Goal: Task Accomplishment & Management: Manage account settings

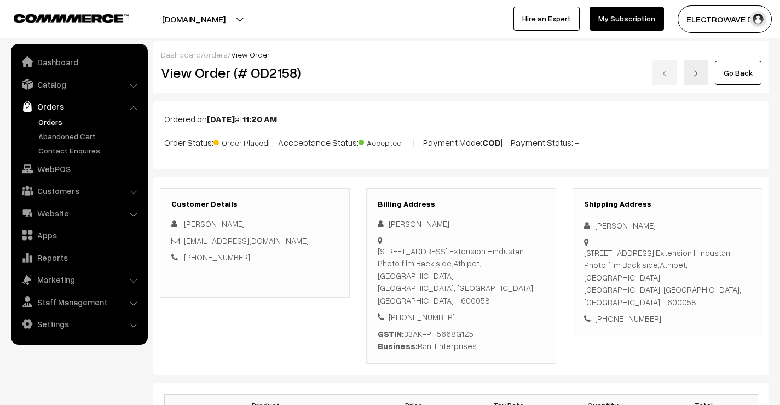
scroll to position [493, 0]
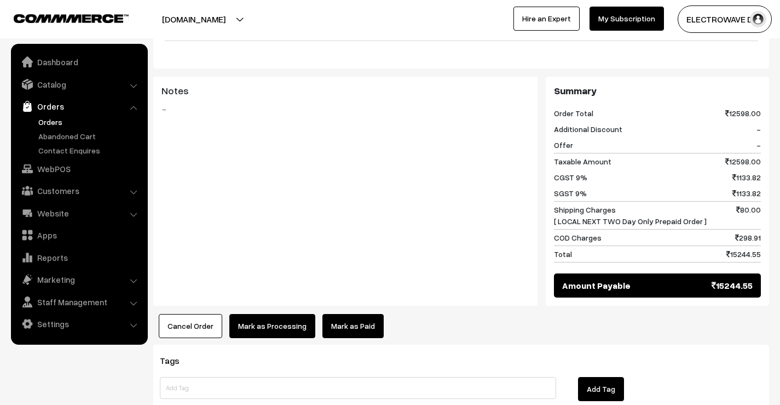
click at [47, 120] on link "Orders" at bounding box center [90, 121] width 108 height 11
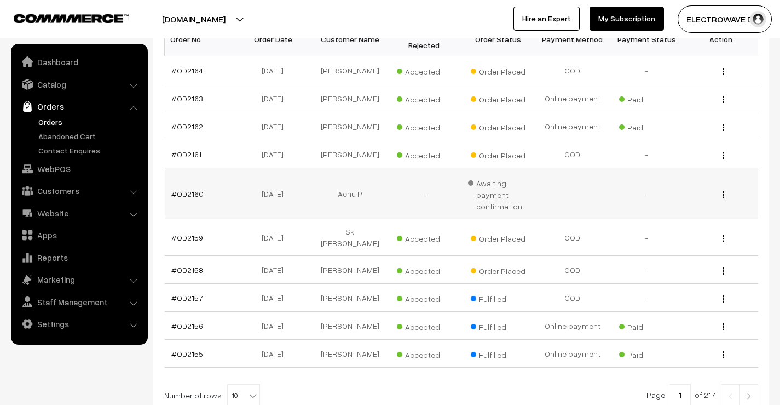
scroll to position [219, 0]
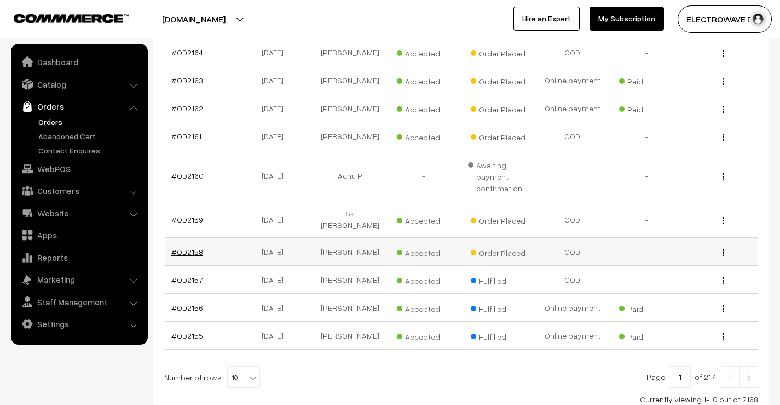
click at [179, 251] on link "#OD2158" at bounding box center [187, 251] width 32 height 9
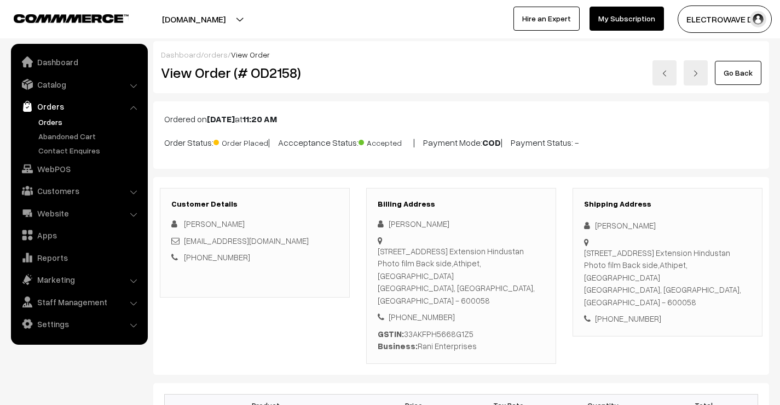
click at [604, 225] on div "[PERSON_NAME]" at bounding box center [667, 225] width 167 height 13
copy div "[PERSON_NAME]"
click at [639, 232] on div "Shipping Address Hari Thiygarajan Door No :2/12,Shed No: 7B, 3rd Main Road Exte…" at bounding box center [668, 262] width 190 height 148
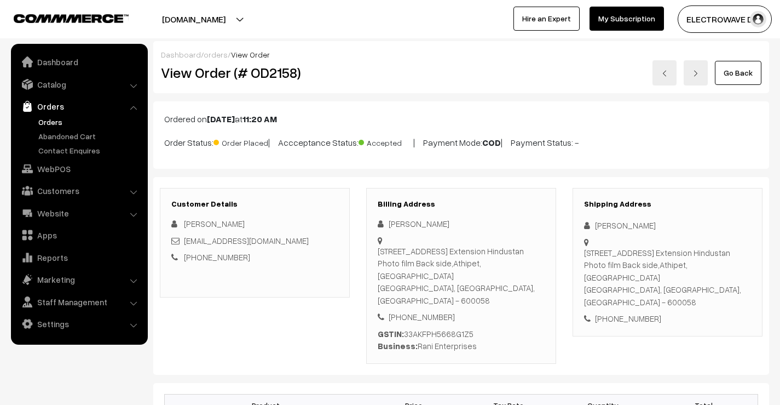
click at [635, 227] on div "Hari Thiygarajan" at bounding box center [667, 225] width 167 height 13
copy div "Thiygarajan"
drag, startPoint x: 304, startPoint y: 241, endPoint x: 183, endPoint y: 243, distance: 121.0
click at [183, 243] on div "ranienterprises206@gmail.com" at bounding box center [254, 240] width 167 height 13
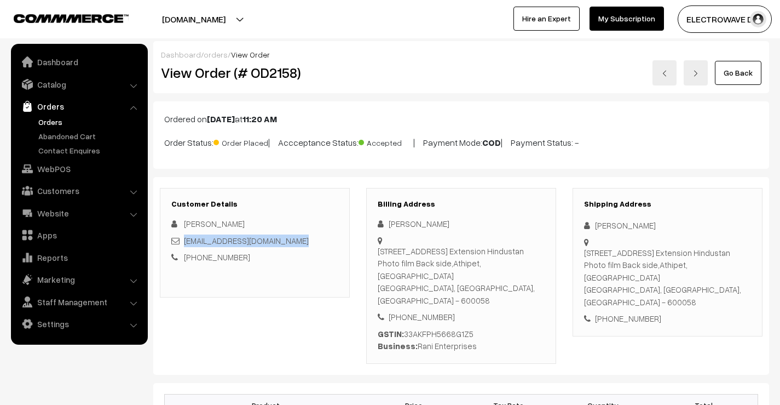
copy link "ranienterprises206@gmail.com"
click at [616, 312] on div "+91 9500806863" at bounding box center [667, 318] width 167 height 13
copy div "9500806863"
click at [616, 312] on div "+91 9500806863" at bounding box center [667, 318] width 167 height 13
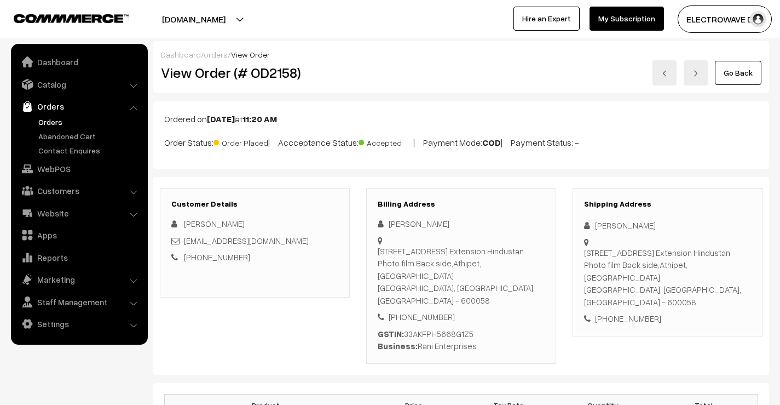
drag, startPoint x: 593, startPoint y: 224, endPoint x: 714, endPoint y: 266, distance: 128.0
click at [714, 266] on div "Shipping Address Hari Thiygarajan Door No :2/12,Shed No: 7B, 3rd Main Road Exte…" at bounding box center [668, 262] width 190 height 148
copy div "Hari Thiygarajan Door No :2/12,Shed No: 7B, 3rd Main Road Extension Hindustan P…"
click at [711, 266] on div "Door No :2/12,Shed No: 7B, 3rd Main Road Extension Hindustan Photo film Back si…" at bounding box center [667, 277] width 167 height 62
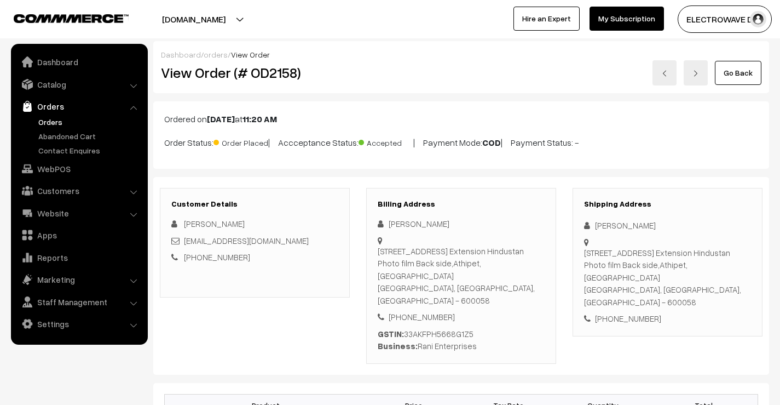
click at [711, 266] on div "Door No :2/12,Shed No: 7B, 3rd Main Road Extension Hindustan Photo film Back si…" at bounding box center [667, 277] width 167 height 62
click at [602, 205] on h3 "Shipping Address" at bounding box center [667, 203] width 167 height 9
drag, startPoint x: 592, startPoint y: 221, endPoint x: 601, endPoint y: 282, distance: 61.3
click at [601, 282] on div "Shipping Address Hari Thiygarajan Door No :2/12,Shed No: 7B, 3rd Main Road Exte…" at bounding box center [668, 262] width 190 height 148
copy div "Hari Thiygarajan Door No :2/12,Shed No: 7B, 3rd Main Road Extension Hindustan P…"
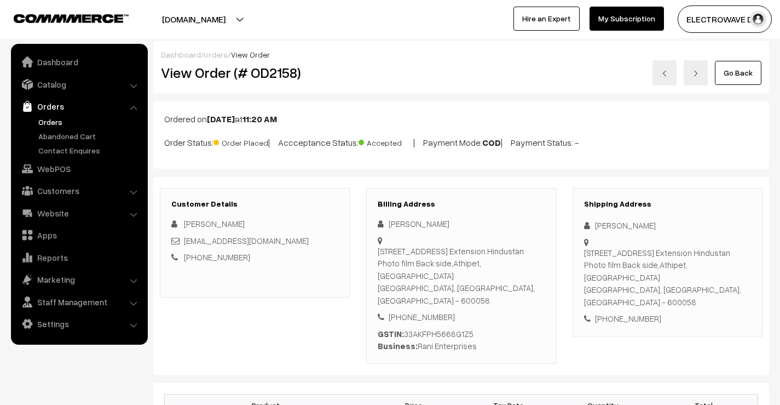
click at [592, 312] on div "+91 9500806863" at bounding box center [667, 318] width 167 height 13
drag, startPoint x: 602, startPoint y: 279, endPoint x: 666, endPoint y: 312, distance: 72.2
click at [666, 312] on div "Shipping Address Hari Thiygarajan Door No :2/12,Shed No: 7B, 3rd Main Road Exte…" at bounding box center [668, 262] width 190 height 148
copy div "Athipet,Ambattur Chennai, Tamil Nadu, India - 600058 +91 9500806863"
click at [666, 312] on div "+91 9500806863" at bounding box center [667, 318] width 167 height 13
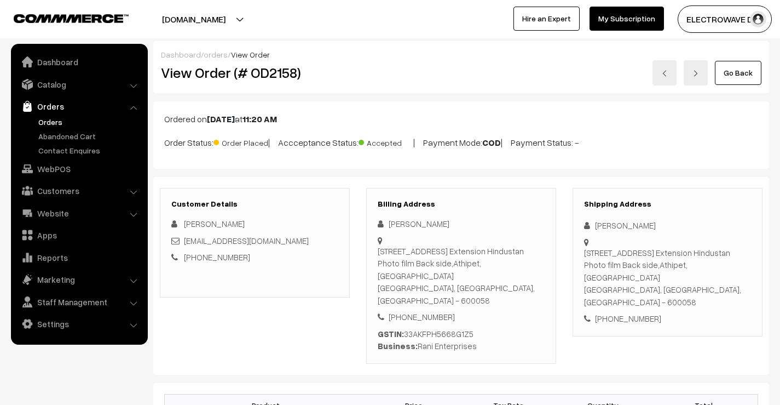
click at [691, 295] on div "Door No :2/12,Shed No: 7B, 3rd Main Road Extension Hindustan Photo film Back si…" at bounding box center [667, 277] width 167 height 62
copy div "600058"
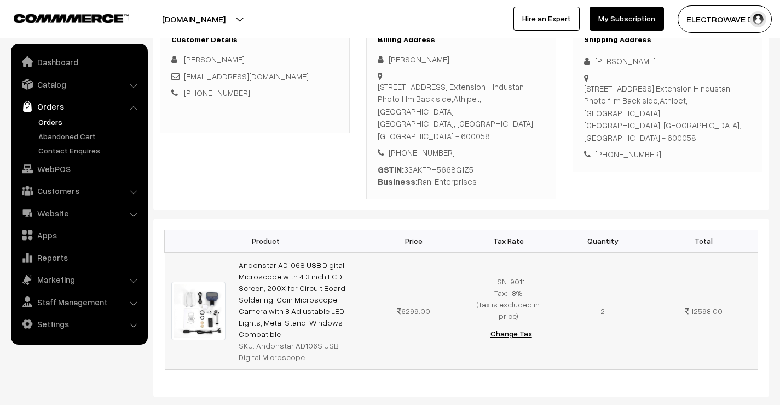
scroll to position [219, 0]
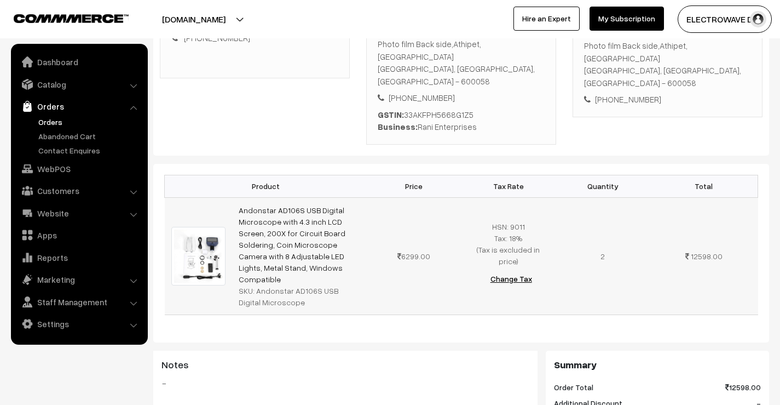
drag, startPoint x: 277, startPoint y: 254, endPoint x: 237, endPoint y: 195, distance: 70.9
click at [237, 197] on td "Andonstar AD106S USB Digital Microscope with 4.3 inch LCD Screen, 200X for Circ…" at bounding box center [299, 255] width 135 height 117
copy link "Andonstar AD106S USB Digital Microscope with 4.3 inch LCD Screen, 200X for Circ…"
drag, startPoint x: 254, startPoint y: 267, endPoint x: 292, endPoint y: 297, distance: 48.4
click at [292, 297] on div "Product Price Tax Rate Quantity Total Andonstar AD106S USB Digital Microscope w…" at bounding box center [461, 253] width 616 height 178
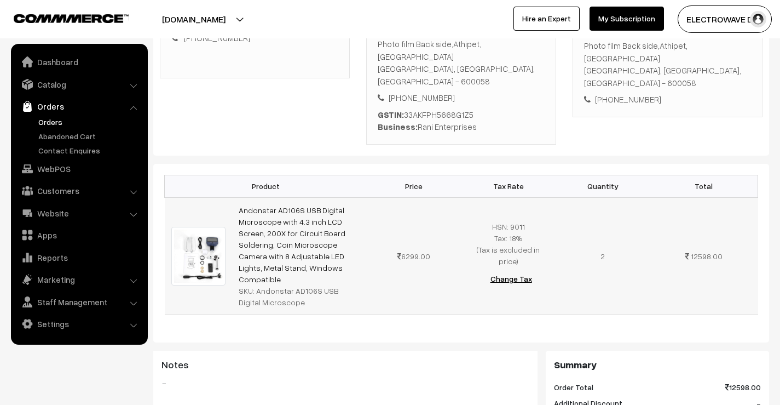
click at [277, 285] on div "SKU: Andonstar AD106S USB Digital Microscope" at bounding box center [300, 296] width 122 height 23
drag, startPoint x: 254, startPoint y: 270, endPoint x: 278, endPoint y: 283, distance: 26.9
click at [278, 285] on div "SKU: Andonstar AD106S USB Digital Microscope" at bounding box center [300, 296] width 122 height 23
copy div "Andonstar AD106S USB Digital Microscope"
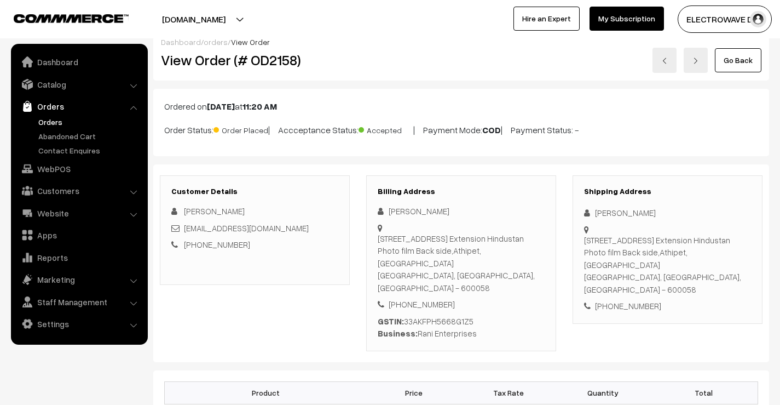
scroll to position [0, 0]
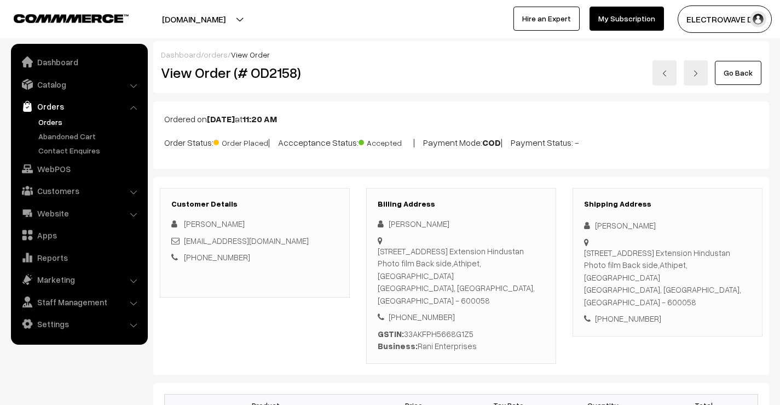
click at [279, 80] on h2 "View Order (# OD2158)" at bounding box center [255, 72] width 189 height 17
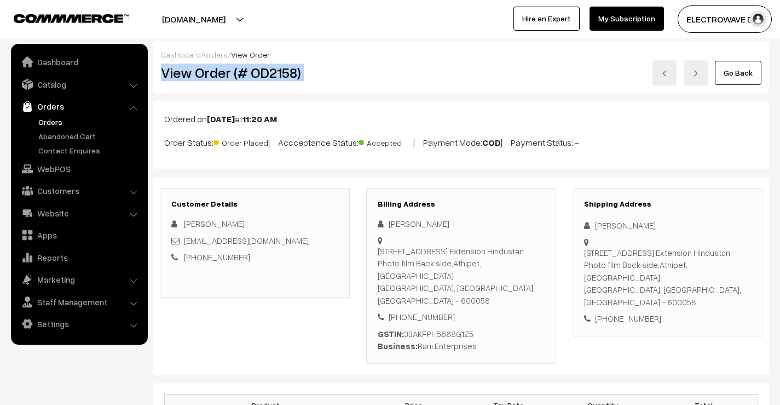
click at [279, 80] on h2 "View Order (# OD2158)" at bounding box center [255, 72] width 189 height 17
drag, startPoint x: 269, startPoint y: 129, endPoint x: 269, endPoint y: 99, distance: 30.1
click at [269, 129] on div "Ordered on Aug 27, 2025 at 11:20 AM Order Status: Order Placed | Accceptance St…" at bounding box center [461, 134] width 616 height 67
click at [274, 78] on h2 "View Order (# OD2158)" at bounding box center [255, 72] width 189 height 17
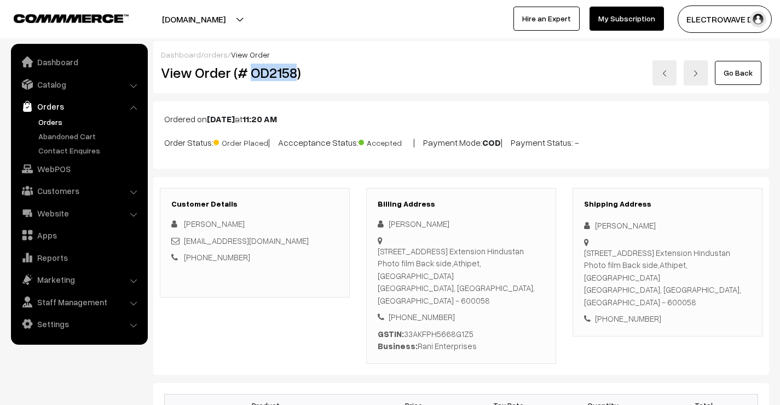
click at [660, 74] on link at bounding box center [665, 72] width 24 height 25
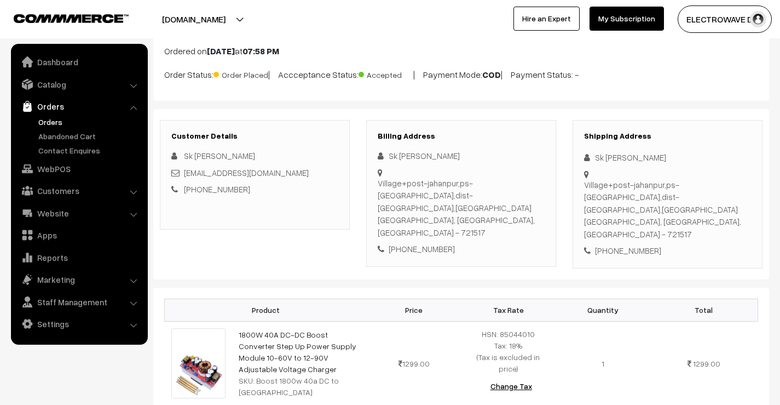
scroll to position [55, 0]
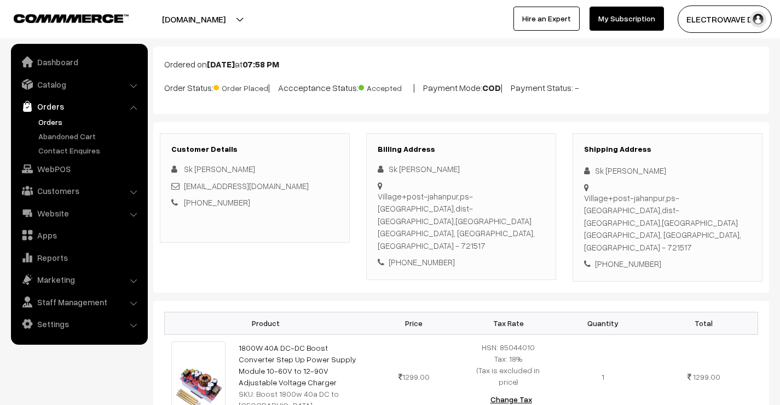
click at [599, 172] on div "Sk jakir Hossen" at bounding box center [667, 170] width 167 height 13
click at [631, 257] on div "+91 9564164435" at bounding box center [667, 263] width 167 height 13
click at [631, 257] on div "[PHONE_NUMBER]" at bounding box center [667, 263] width 167 height 13
copy div "9564164435"
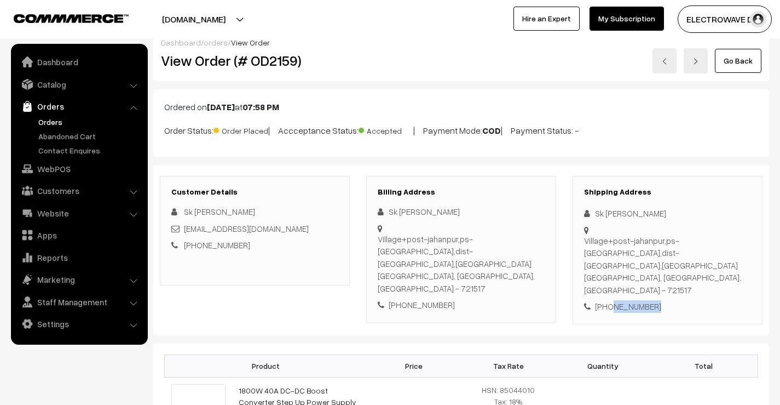
scroll to position [0, 0]
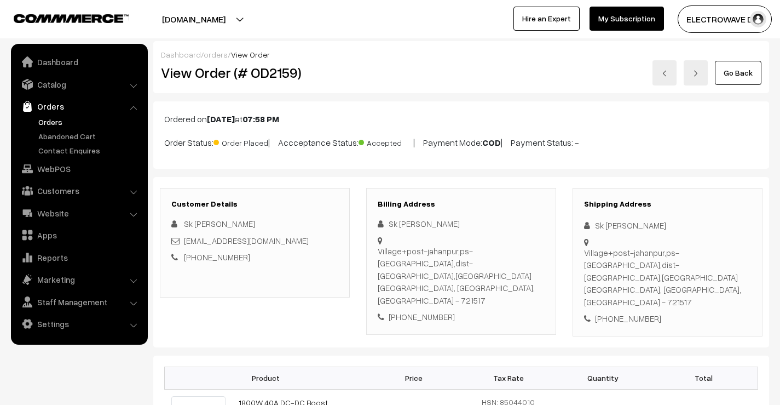
click at [266, 79] on h2 "View Order (# OD2159)" at bounding box center [255, 72] width 189 height 17
copy h2 "OD2159"
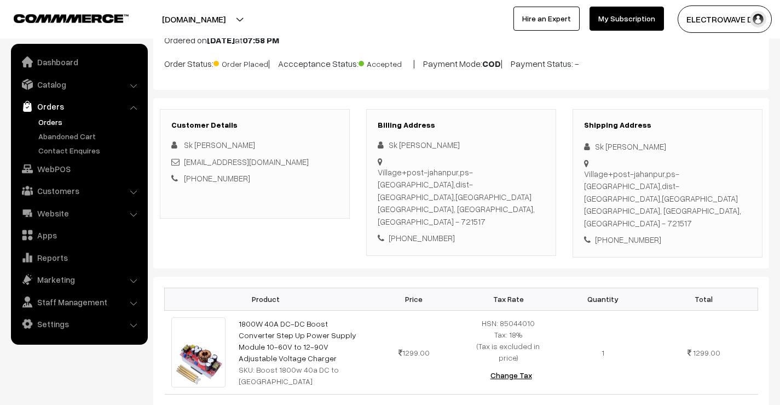
scroll to position [164, 0]
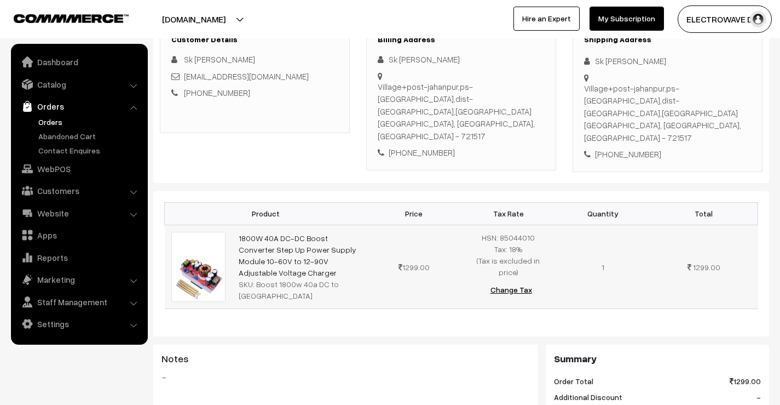
drag, startPoint x: 361, startPoint y: 248, endPoint x: 237, endPoint y: 217, distance: 127.6
click at [237, 224] on td "1800W 40A DC-DC Boost Converter Step Up Power Supply Module 10-60V to 12-90V Ad…" at bounding box center [299, 266] width 135 height 84
copy link "1800W 40A DC-DC Boost Converter Step Up Power Supply Module 10-60V to 12-90V Ad…"
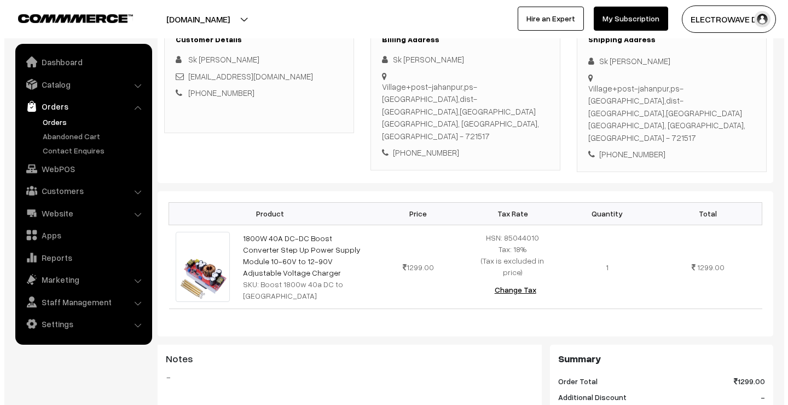
scroll to position [329, 0]
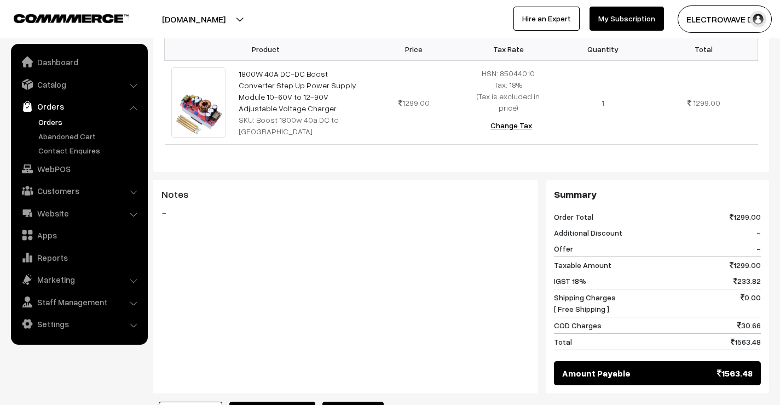
click at [282, 401] on button "Mark as Processing" at bounding box center [272, 413] width 86 height 24
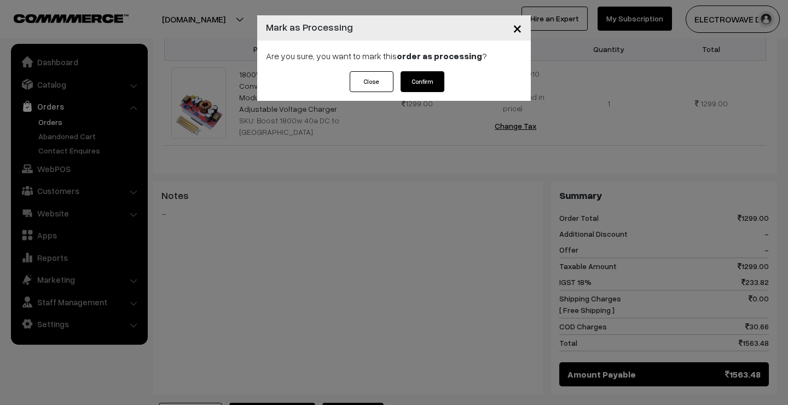
click at [433, 83] on button "Confirm" at bounding box center [423, 81] width 44 height 21
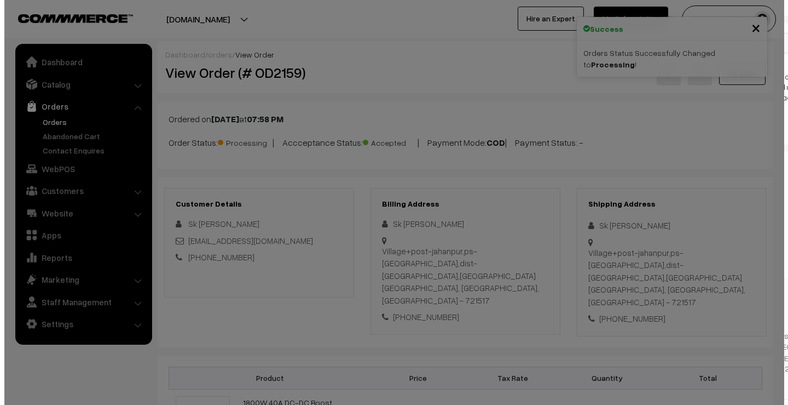
scroll to position [481, 0]
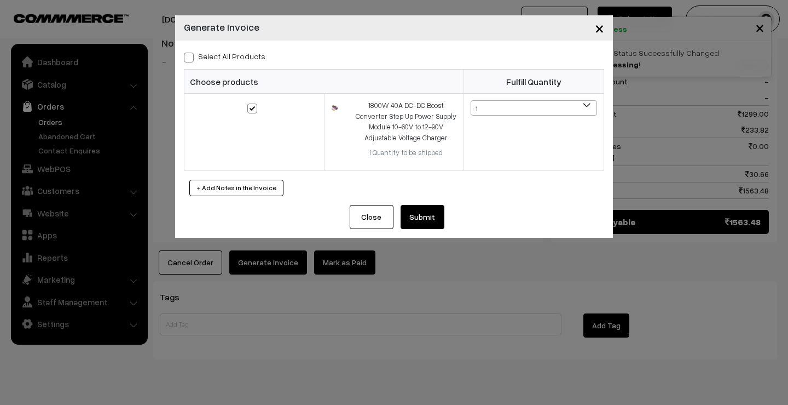
click at [434, 214] on button "Submit" at bounding box center [423, 217] width 44 height 24
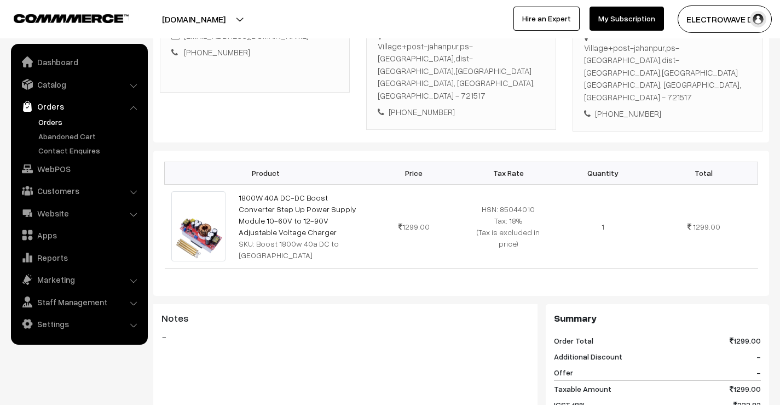
scroll to position [42, 0]
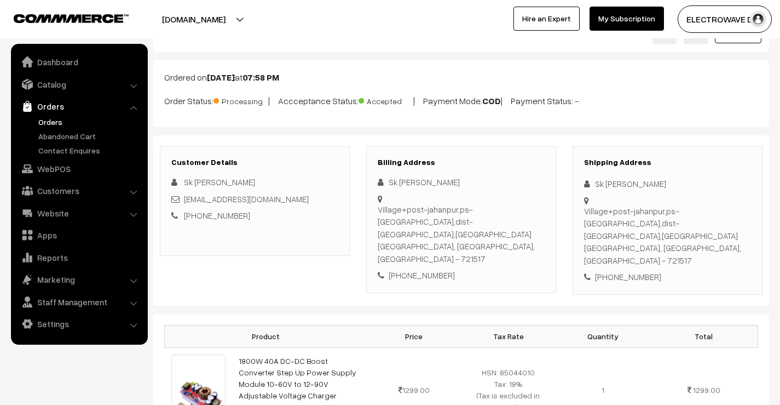
click at [637, 180] on div "Sk [PERSON_NAME]" at bounding box center [667, 183] width 167 height 13
copy div "Hossen"
drag, startPoint x: 280, startPoint y: 197, endPoint x: 183, endPoint y: 199, distance: 96.4
click at [183, 199] on div "skjakirhossen8@gmail.com" at bounding box center [254, 199] width 167 height 13
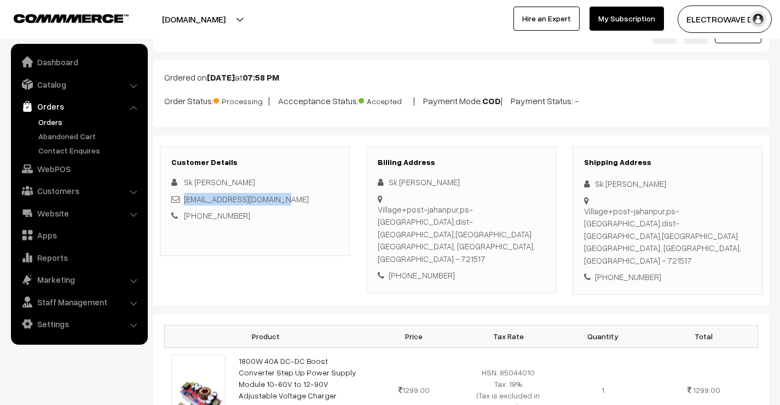
copy link "skjakirhossen8@gmail.com"
click at [625, 270] on div "+91 9564164435" at bounding box center [667, 276] width 167 height 13
copy div "9564164435"
drag, startPoint x: 606, startPoint y: 188, endPoint x: 664, endPoint y: 222, distance: 67.0
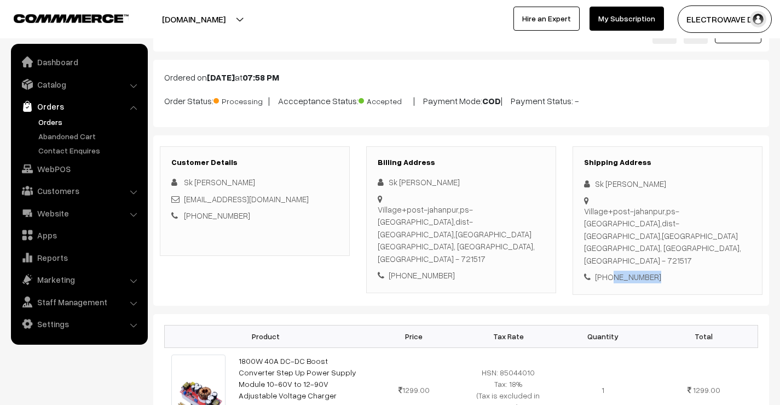
click at [664, 222] on div "Shipping Address Sk jakir Hossen Village+post-jahanpur,ps-beliaberh,dist-jhargr…" at bounding box center [668, 220] width 190 height 148
copy div "Sk jakir Hossen Village+post-jahanpur,ps-beliaberh,dist-jhargram,west bengal"
drag, startPoint x: 587, startPoint y: 235, endPoint x: 675, endPoint y: 256, distance: 90.6
click at [676, 258] on div "Shipping Address Sk jakir Hossen Village+post-jahanpur,ps-beliaberh,dist-jhargr…" at bounding box center [668, 220] width 190 height 148
copy div "ahanpur, West Bengal, India - 721517 +91 9564164435"
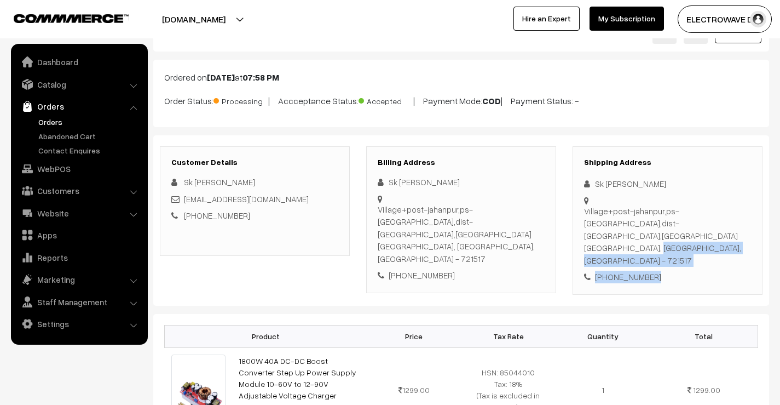
click at [699, 239] on div "Village+post-jahanpur,ps-beliaberh,dist-jhargram,west bengal Jahanpur, West Ben…" at bounding box center [667, 236] width 167 height 62
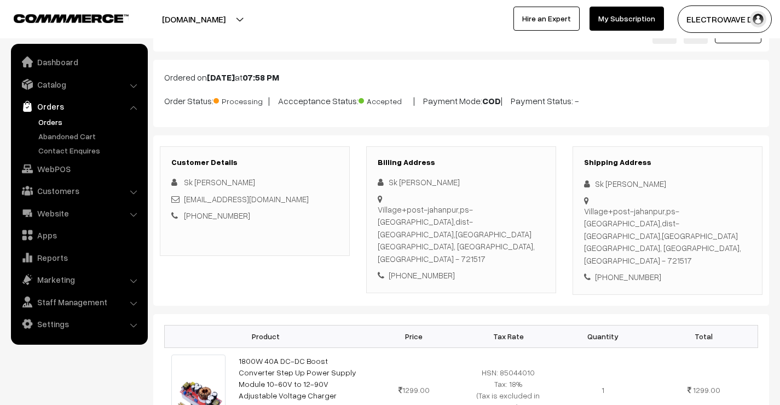
click at [699, 239] on div "Village+post-jahanpur,ps-beliaberh,dist-jhargram,west bengal Jahanpur, West Ben…" at bounding box center [667, 236] width 167 height 62
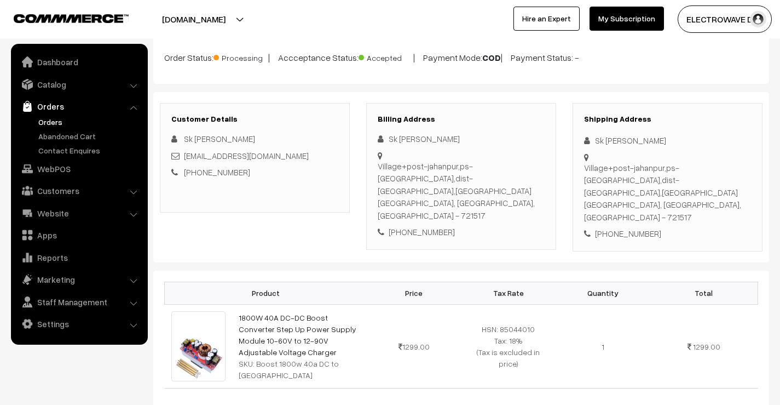
scroll to position [96, 0]
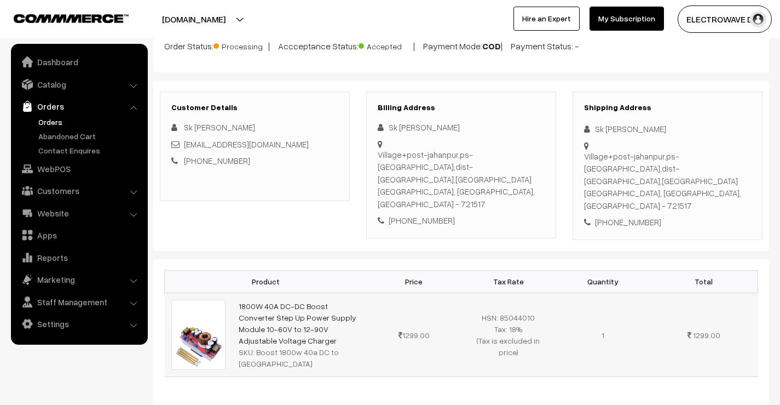
drag, startPoint x: 362, startPoint y: 313, endPoint x: 214, endPoint y: 298, distance: 149.1
click at [214, 298] on tr "1800W 40A DC-DC Boost Converter Step Up Power Supply Module 10-60V to 12-90V Ad…" at bounding box center [461, 334] width 593 height 84
copy tr "1800W 40A DC-DC Boost Converter Step Up Power Supply Module 10-60V to 12-90V Ad…"
drag, startPoint x: 256, startPoint y: 329, endPoint x: 345, endPoint y: 330, distance: 89.2
click at [345, 346] on div "SKU: Boost 1800w 40a DC to DC" at bounding box center [300, 357] width 122 height 23
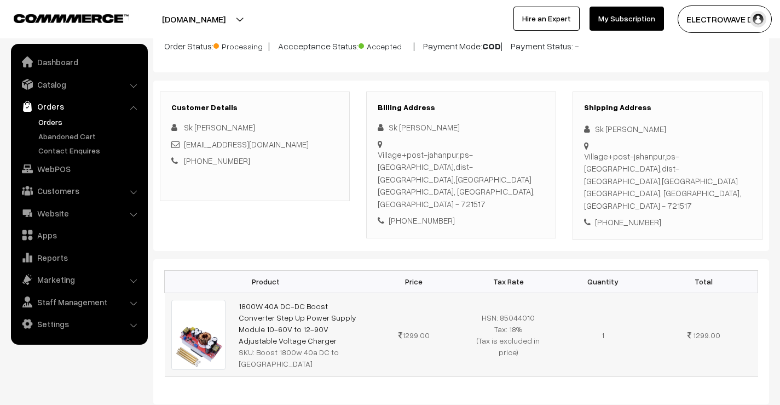
copy div "Boost 1800w 40a DC to DC"
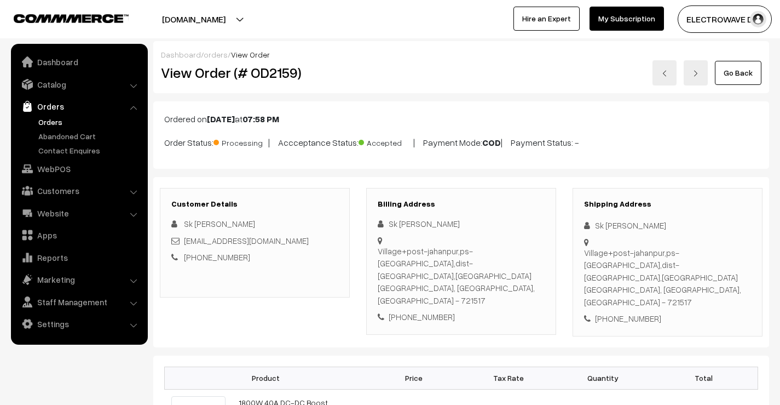
click at [284, 80] on h2 "View Order (# OD2159)" at bounding box center [255, 72] width 189 height 17
click at [284, 79] on h2 "View Order (# OD2159)" at bounding box center [255, 72] width 189 height 17
copy h2 "OD2159"
click at [663, 77] on link at bounding box center [665, 72] width 24 height 25
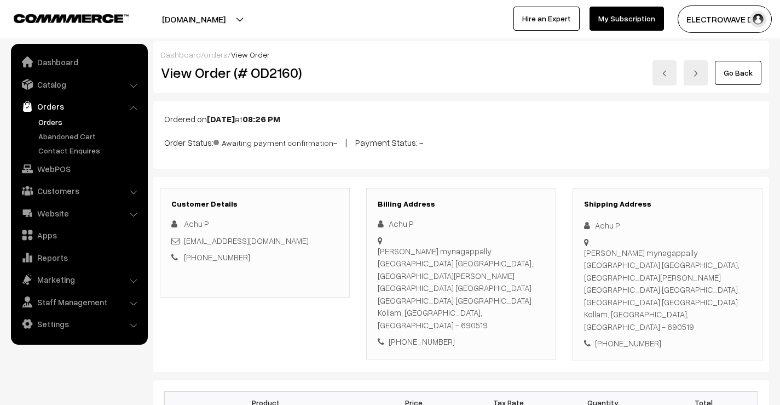
click at [670, 74] on link at bounding box center [665, 72] width 24 height 25
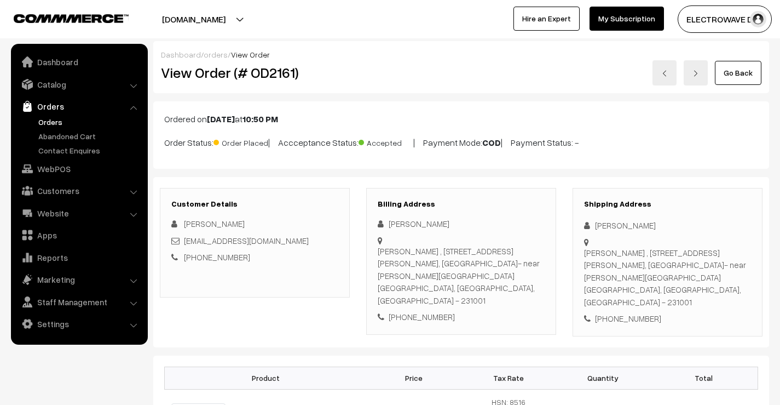
click at [694, 71] on link at bounding box center [696, 72] width 24 height 25
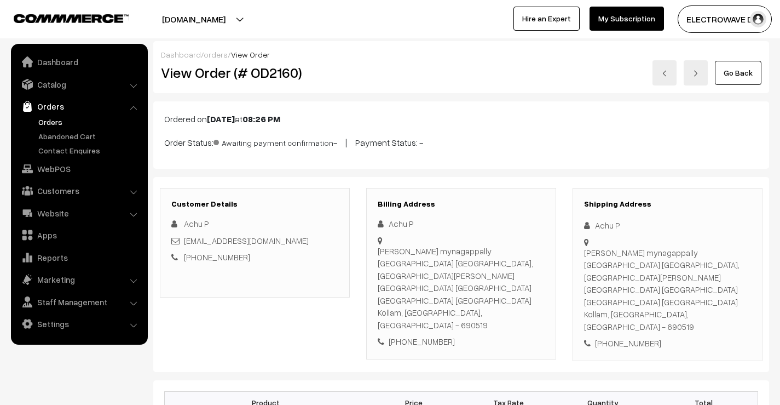
click at [671, 74] on link at bounding box center [665, 72] width 24 height 25
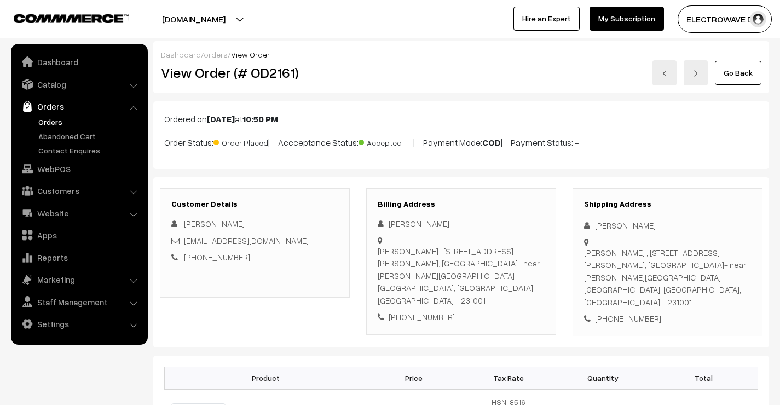
click at [598, 226] on div "[PERSON_NAME]" at bounding box center [667, 225] width 167 height 13
copy div "Rajiv"
click at [630, 224] on div "[PERSON_NAME]" at bounding box center [667, 225] width 167 height 13
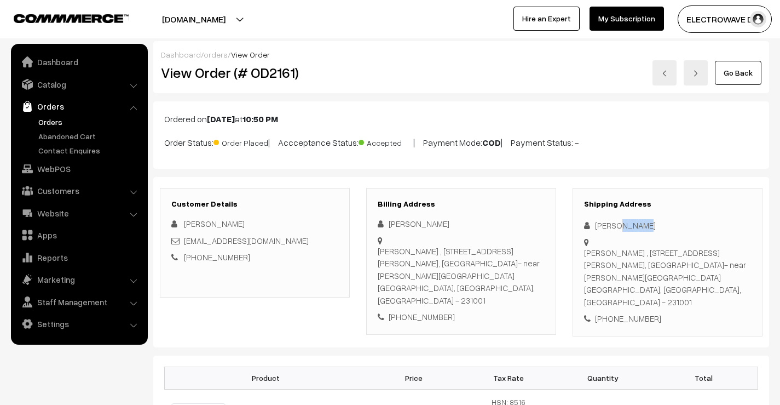
copy div "Prasad"
drag, startPoint x: 273, startPoint y: 249, endPoint x: 172, endPoint y: 250, distance: 101.3
click at [172, 250] on div "Rajiv Prasad rajiv4141@gmail.com +91 9867134581" at bounding box center [254, 240] width 167 height 46
drag, startPoint x: 269, startPoint y: 229, endPoint x: 252, endPoint y: 241, distance: 21.3
click at [252, 241] on div "Rajiv Prasad rajiv4141@gmail.com +91 9867134581" at bounding box center [254, 240] width 167 height 46
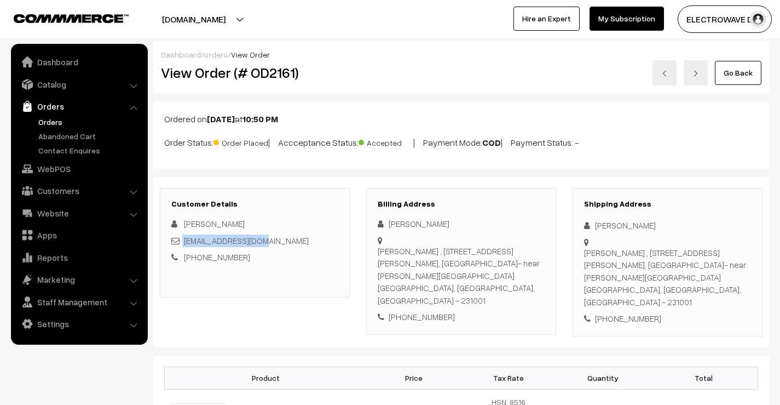
copy div "rajiv4141@gmail.com"
click at [631, 312] on div "+91 9867134581" at bounding box center [667, 318] width 167 height 13
copy div "9867134581"
drag, startPoint x: 592, startPoint y: 222, endPoint x: 666, endPoint y: 278, distance: 92.6
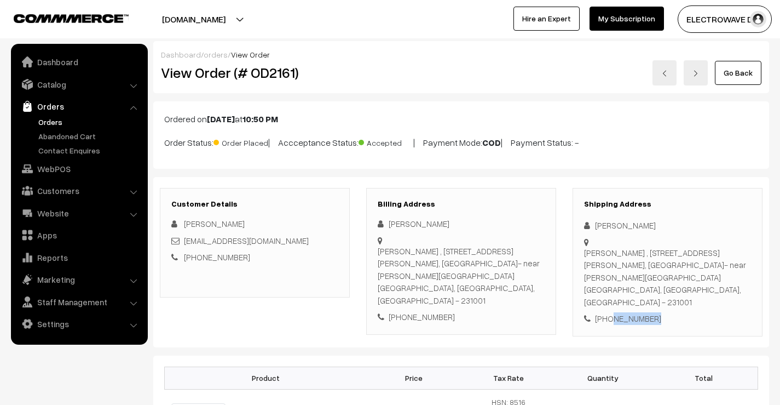
click at [666, 278] on div "Shipping Address Rajiv Prasad tripti sadan , 1st floor, devarshi nagar colony, …" at bounding box center [668, 262] width 190 height 148
copy div "Rajiv Prasad tripti sadan , 1st floor, devarshi nagar colony, SUKHLAHA , Binani…"
click at [585, 290] on div "tripti sadan , 1st floor, devarshi nagar colony, SUKHLAHA , Binani road, bharuh…" at bounding box center [667, 277] width 167 height 62
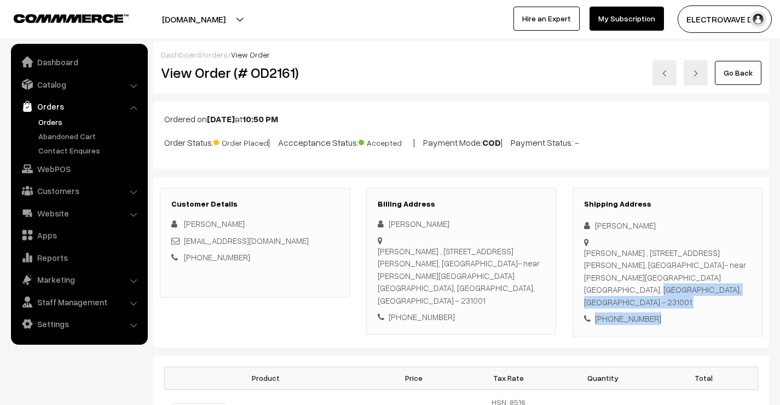
drag, startPoint x: 585, startPoint y: 290, endPoint x: 668, endPoint y: 305, distance: 84.6
click at [668, 305] on div "Shipping Address Rajiv Prasad tripti sadan , 1st floor, devarshi nagar colony, …" at bounding box center [668, 262] width 190 height 148
copy div "mirzapur, Uttar Pradesh, India - 231001 +91 9867134581"
click at [694, 291] on div "tripti sadan , 1st floor, devarshi nagar colony, SUKHLAHA , Binani road, bharuh…" at bounding box center [667, 277] width 167 height 62
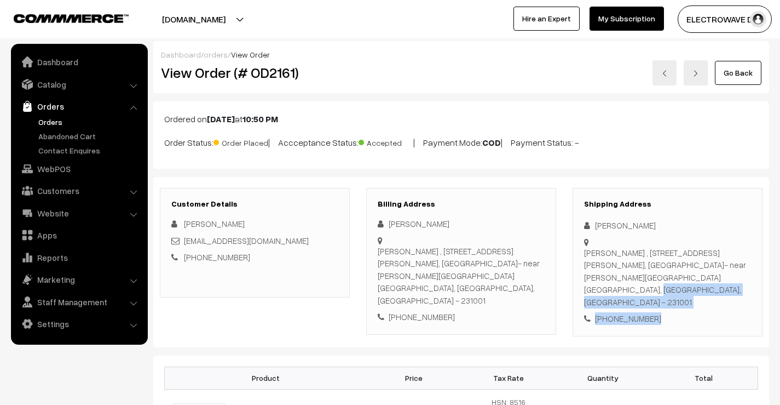
drag, startPoint x: 694, startPoint y: 291, endPoint x: 699, endPoint y: 288, distance: 5.6
click at [699, 288] on div "tripti sadan , 1st floor, devarshi nagar colony, SUKHLAHA , Binani road, bharuh…" at bounding box center [667, 277] width 167 height 62
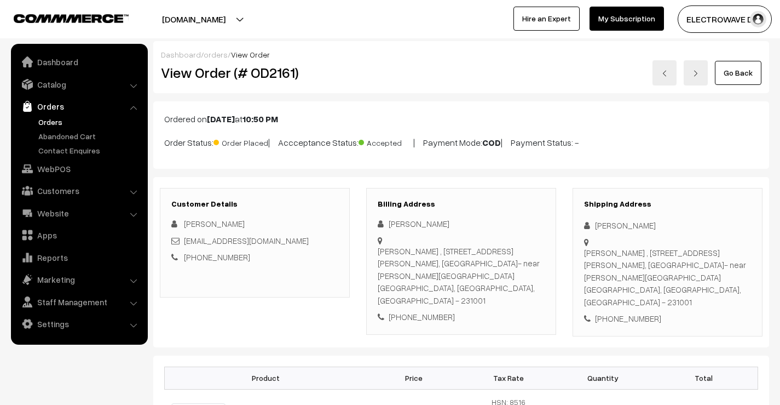
click at [699, 288] on div "tripti sadan , 1st floor, devarshi nagar colony, SUKHLAHA , Binani road, bharuh…" at bounding box center [667, 277] width 167 height 62
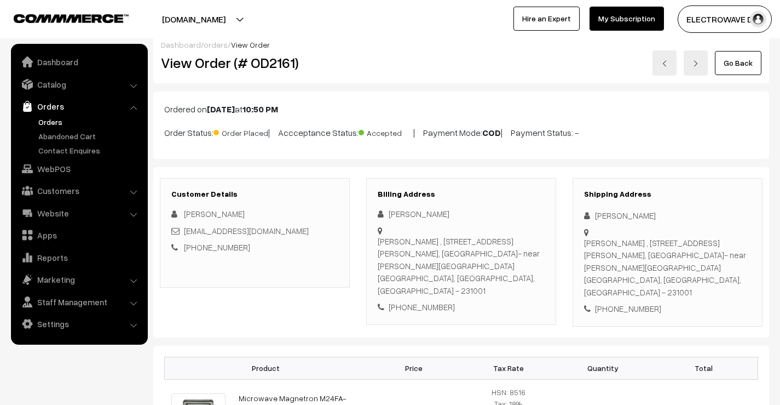
scroll to position [164, 0]
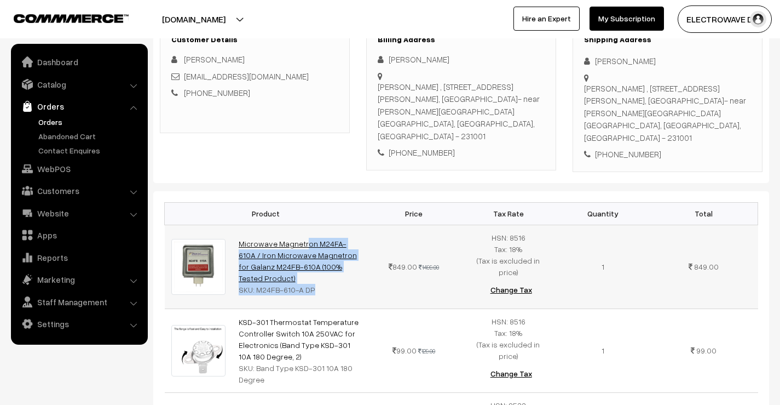
drag, startPoint x: 358, startPoint y: 253, endPoint x: 239, endPoint y: 229, distance: 120.7
click at [239, 229] on tr "Microwave Magnetron M24FA-610A / Iron Microwave Magnetron for Galanz M24FB-610A…" at bounding box center [461, 266] width 593 height 84
click at [360, 255] on td "Microwave Magnetron M24FA-610A / Iron Microwave Magnetron for Galanz M24FB-610A…" at bounding box center [299, 266] width 135 height 84
drag, startPoint x: 358, startPoint y: 255, endPoint x: 236, endPoint y: 233, distance: 124.0
click at [236, 233] on td "Microwave Magnetron M24FA-610A / Iron Microwave Magnetron for Galanz M24FB-610A…" at bounding box center [299, 266] width 135 height 84
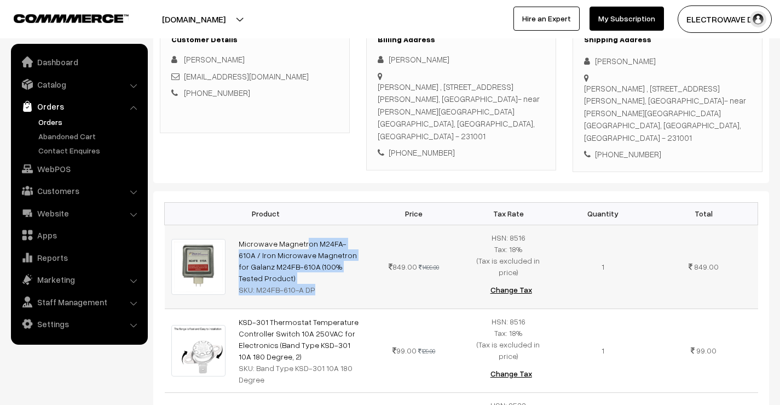
copy link "Microwave Magnetron M24FA-610A / Iron Microwave Magnetron for Galanz M24FB-610A…"
drag, startPoint x: 255, startPoint y: 268, endPoint x: 321, endPoint y: 263, distance: 66.4
click at [321, 284] on div "SKU: M24FB-610-A DP" at bounding box center [300, 289] width 122 height 11
copy div "M24FB-610-A DP"
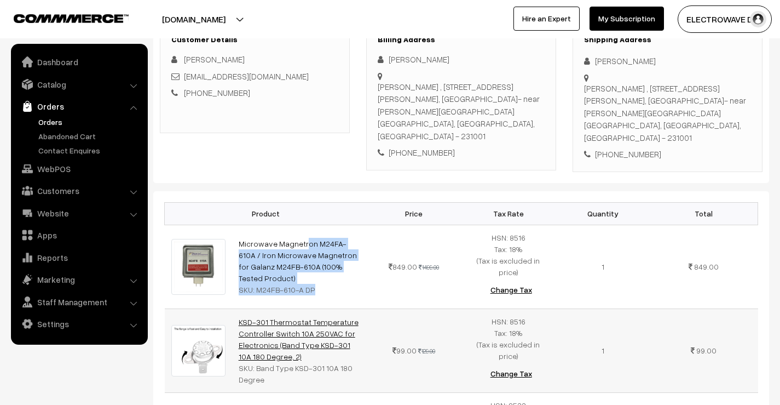
drag, startPoint x: 289, startPoint y: 330, endPoint x: 239, endPoint y: 295, distance: 61.2
click at [239, 308] on td "KSD-301 Thermostat Temperature Controller Switch 10A 250VAC for Electronics (Ba…" at bounding box center [299, 350] width 135 height 84
copy link "KSD-301 Thermostat Temperature Controller Switch 10A 250VAC for Electronics (Ba…"
drag, startPoint x: 255, startPoint y: 345, endPoint x: 271, endPoint y: 363, distance: 24.1
click at [271, 363] on td "KSD-301 Thermostat Temperature Controller Switch 10A 250VAC for Electronics (Ba…" at bounding box center [299, 350] width 135 height 84
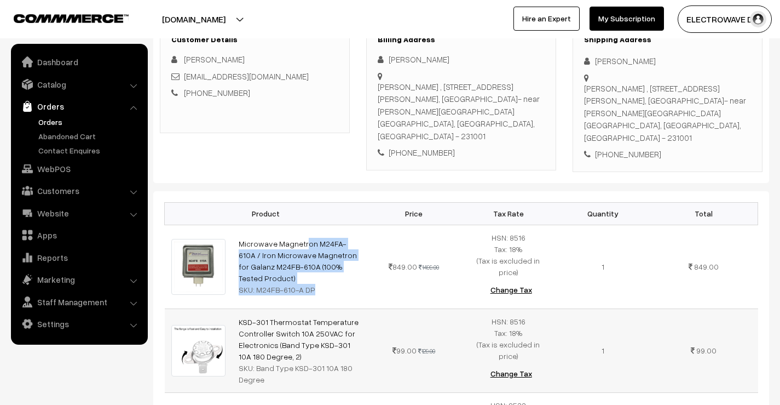
copy div "Band Type KSD-301 10A 180 Degree"
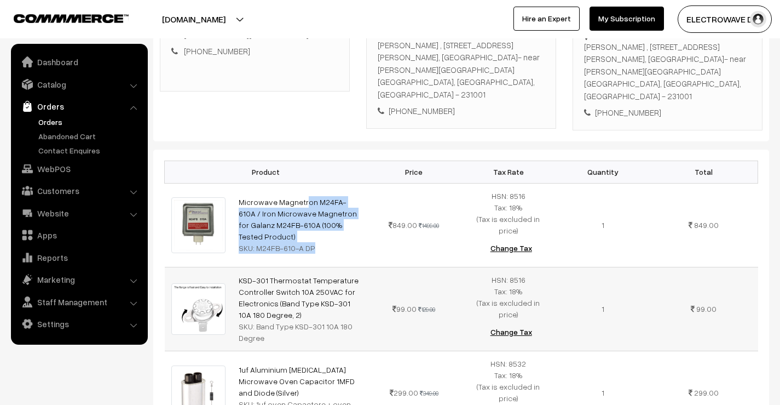
scroll to position [219, 0]
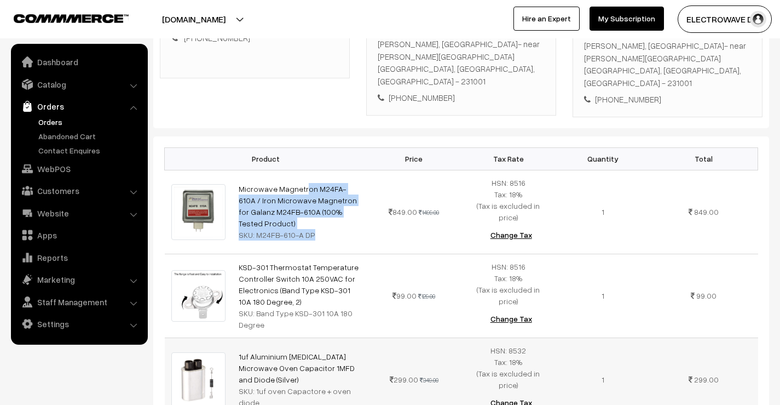
drag, startPoint x: 263, startPoint y: 361, endPoint x: 228, endPoint y: 333, distance: 44.9
click at [228, 337] on tr "1uf Aluminium High Voltage Microwave Oven Capacitor 1MFD and Diode (Silver) SKU…" at bounding box center [461, 379] width 593 height 84
drag, startPoint x: 253, startPoint y: 377, endPoint x: 257, endPoint y: 362, distance: 15.4
click at [253, 377] on td "1uf Aluminium High Voltage Microwave Oven Capacitor 1MFD and Diode (Silver) SKU…" at bounding box center [299, 379] width 135 height 84
click at [261, 356] on td "1uf Aluminium High Voltage Microwave Oven Capacitor 1MFD and Diode (Silver) SKU…" at bounding box center [299, 379] width 135 height 84
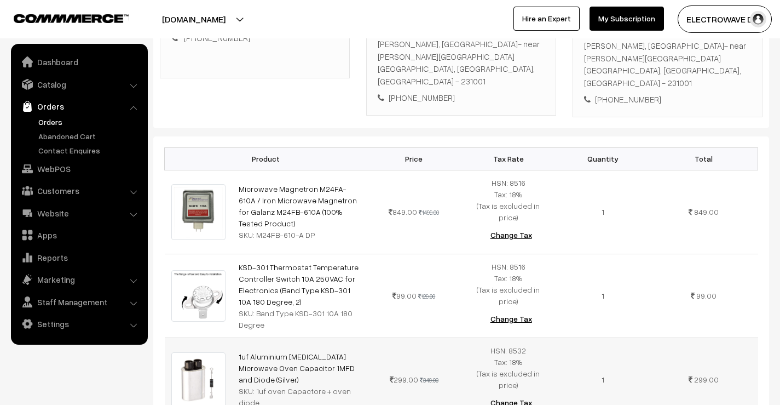
drag, startPoint x: 261, startPoint y: 355, endPoint x: 236, endPoint y: 333, distance: 33.4
click at [236, 337] on td "1uf Aluminium High Voltage Microwave Oven Capacitor 1MFD and Diode (Silver) SKU…" at bounding box center [299, 379] width 135 height 84
drag, startPoint x: 264, startPoint y: 367, endPoint x: 361, endPoint y: 362, distance: 97.0
click at [361, 362] on td "1uf Aluminium High Voltage Microwave Oven Capacitor 1MFD and Diode (Silver) SKU…" at bounding box center [299, 379] width 135 height 84
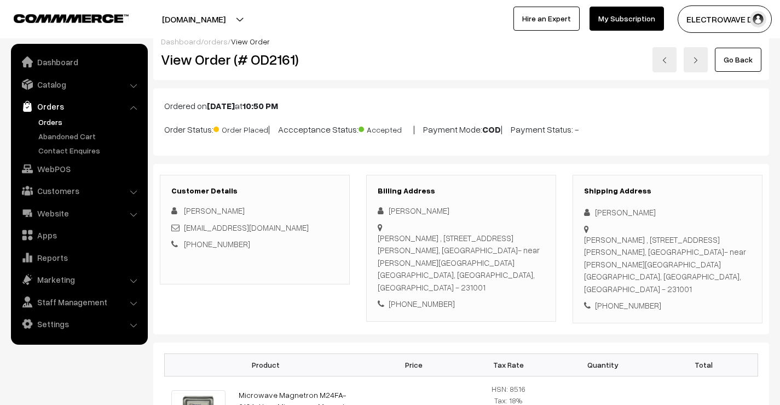
scroll to position [0, 0]
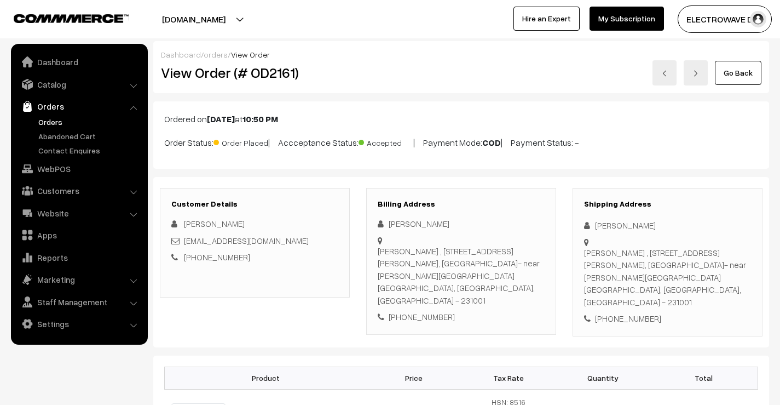
click at [275, 73] on h2 "View Order (# OD2161)" at bounding box center [255, 72] width 189 height 17
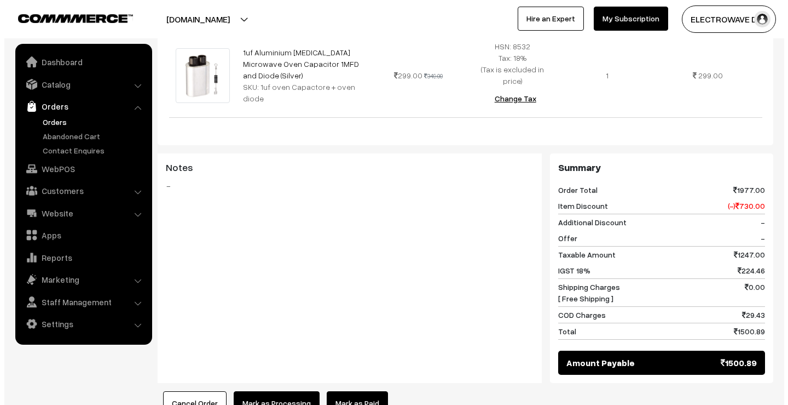
scroll to position [602, 0]
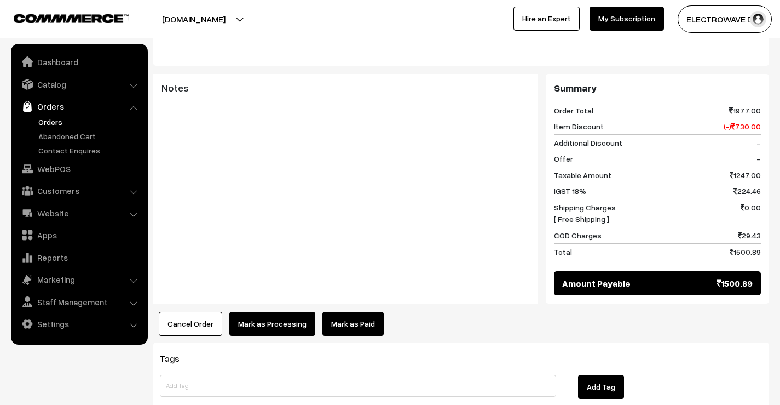
click at [264, 312] on button "Mark as Processing" at bounding box center [272, 324] width 86 height 24
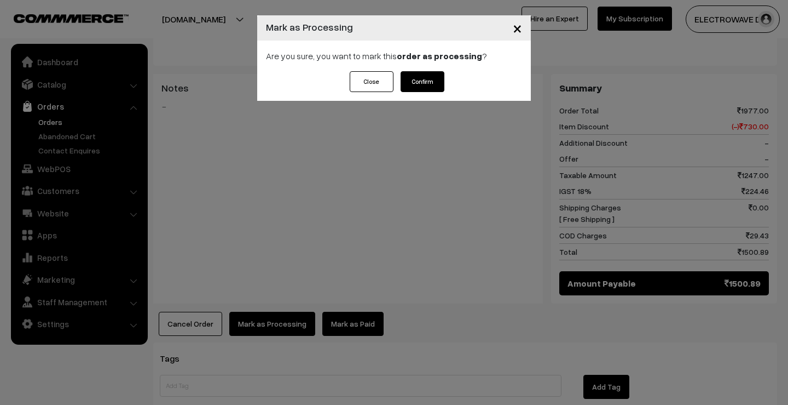
click at [428, 89] on button "Confirm" at bounding box center [423, 81] width 44 height 21
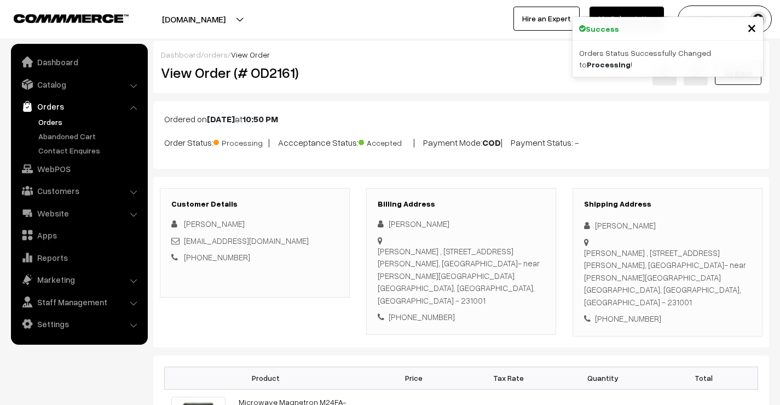
click at [664, 76] on img at bounding box center [664, 73] width 7 height 7
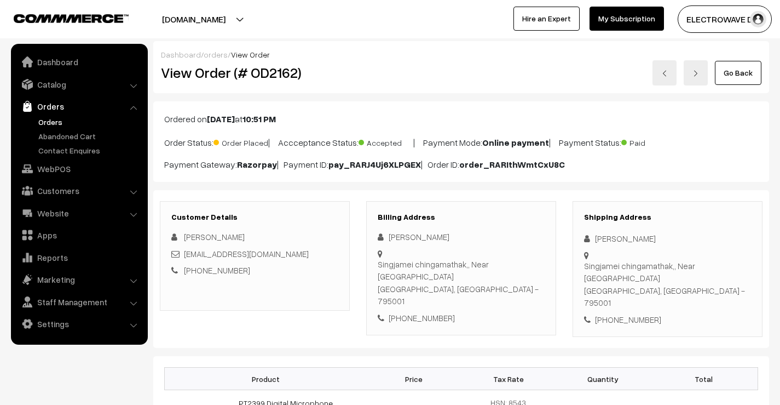
click at [664, 83] on link at bounding box center [665, 72] width 24 height 25
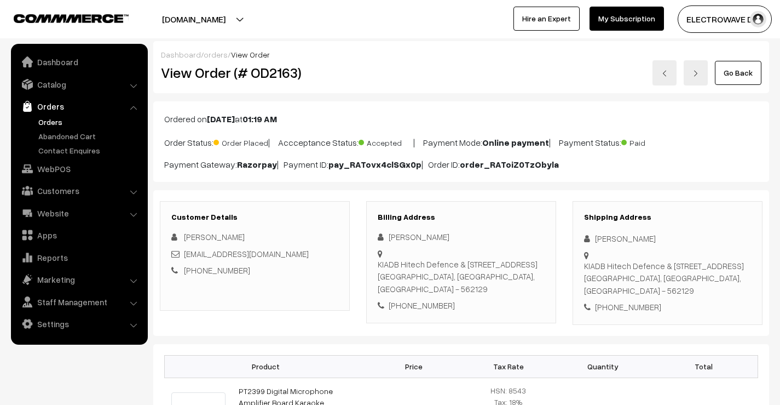
click at [703, 69] on link at bounding box center [696, 72] width 24 height 25
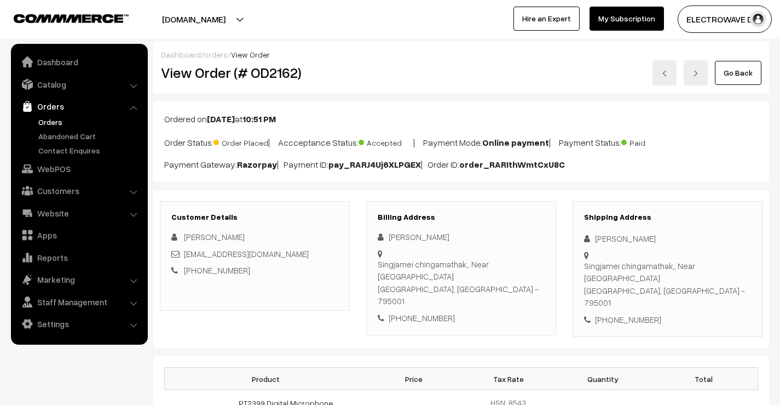
click at [665, 79] on link at bounding box center [665, 72] width 24 height 25
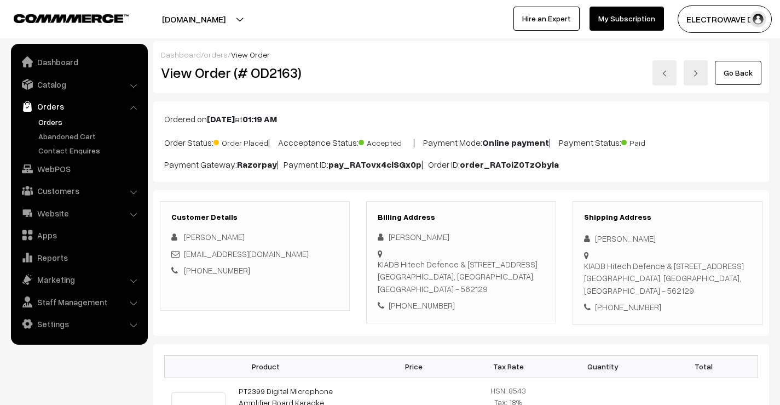
click at [665, 79] on link at bounding box center [665, 72] width 24 height 25
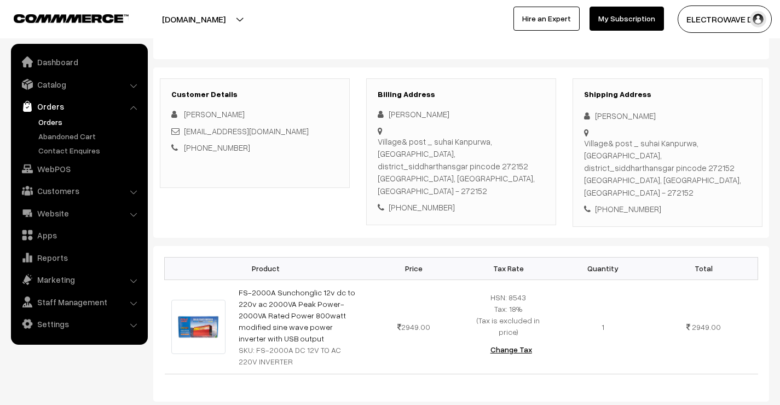
scroll to position [55, 0]
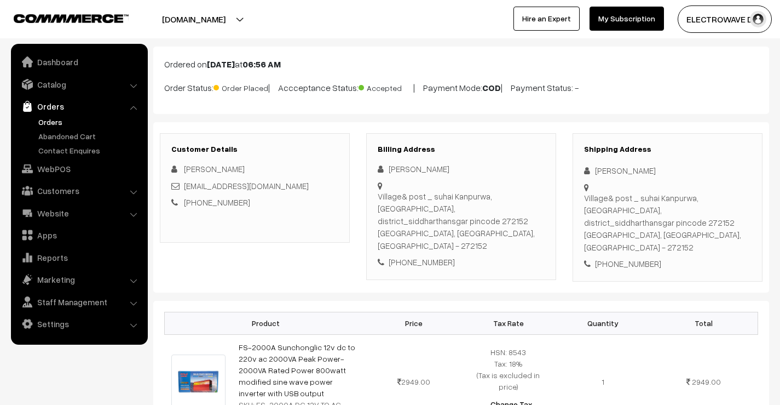
click at [693, 234] on div "Village& post _ suhai Kanpurwa, thana_khesaraha, district_siddharthansgar pinco…" at bounding box center [667, 223] width 167 height 62
click at [631, 257] on div "[PHONE_NUMBER]" at bounding box center [667, 263] width 167 height 13
copy div "7081508602"
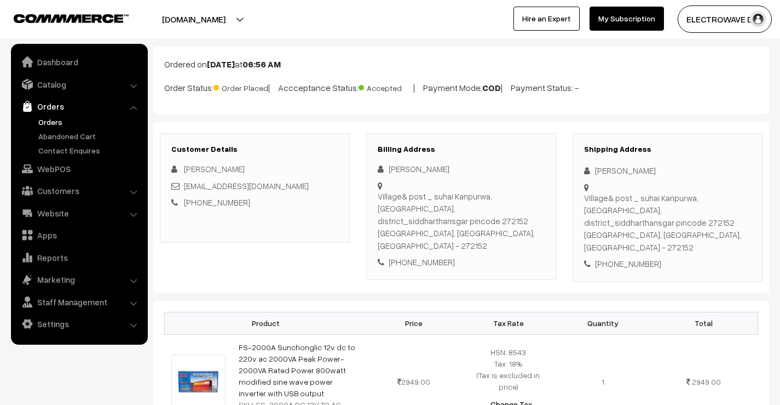
click at [603, 169] on div "[PERSON_NAME]" at bounding box center [667, 170] width 167 height 13
copy div "Vasiullah"
click at [643, 171] on div "[PERSON_NAME]" at bounding box center [667, 170] width 167 height 13
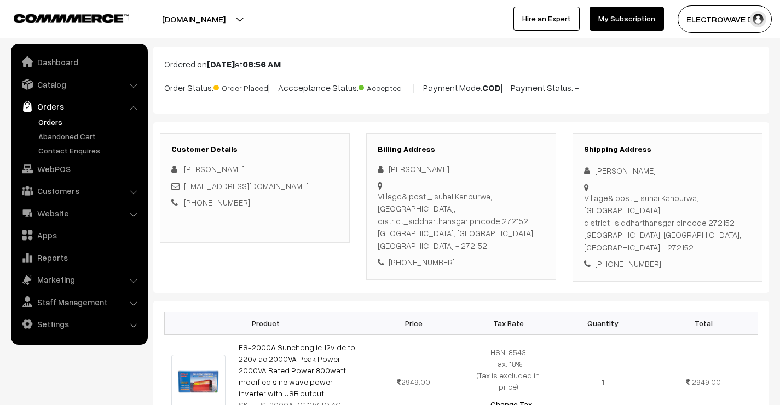
copy div "Shekh"
drag, startPoint x: 298, startPoint y: 184, endPoint x: 185, endPoint y: 182, distance: 113.9
click at [185, 182] on div "[EMAIL_ADDRESS][DOMAIN_NAME]" at bounding box center [254, 186] width 167 height 13
copy link "[EMAIL_ADDRESS][DOMAIN_NAME]"
click at [636, 257] on div "+91 7081508602" at bounding box center [667, 263] width 167 height 13
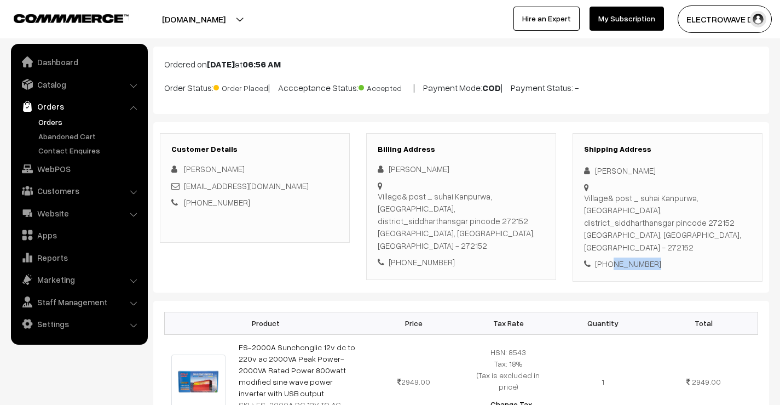
click at [636, 257] on div "+91 7081508602" at bounding box center [667, 263] width 167 height 13
copy div "7081508602"
drag, startPoint x: 604, startPoint y: 173, endPoint x: 734, endPoint y: 210, distance: 135.5
click at [734, 210] on div "Shipping Address Vasiullah Shekh Village& post _ suhai Kanpurwa, thana_khesarah…" at bounding box center [668, 207] width 190 height 148
copy div "Vasiullah Shekh Village& post _ suhai Kanpurwa, thana_khesaraha, district_siddh…"
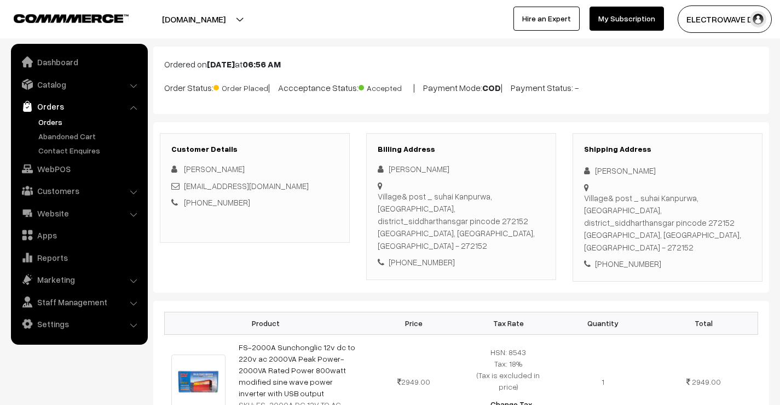
click at [583, 223] on div "Shipping Address Vasiullah Shekh Village& post _ suhai Kanpurwa, thana_khesarah…" at bounding box center [668, 207] width 190 height 148
click at [586, 223] on div "Village& post _ suhai Kanpurwa, thana_khesaraha, district_siddharthansgar pinco…" at bounding box center [667, 223] width 167 height 62
drag, startPoint x: 585, startPoint y: 222, endPoint x: 715, endPoint y: 253, distance: 134.0
click at [715, 253] on div "Shipping Address Vasiullah Shekh Village& post _ suhai Kanpurwa, thana_khesarah…" at bounding box center [668, 207] width 190 height 148
copy div "pincode 272152 Bansi, Uttar Pradesh, India - 272152 +91 7081508602"
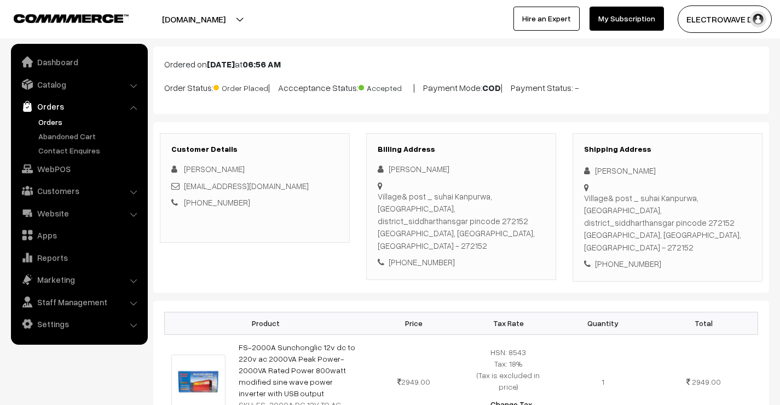
click at [694, 238] on div "Village& post _ suhai Kanpurwa, thana_khesaraha, district_siddharthansgar pinco…" at bounding box center [667, 223] width 167 height 62
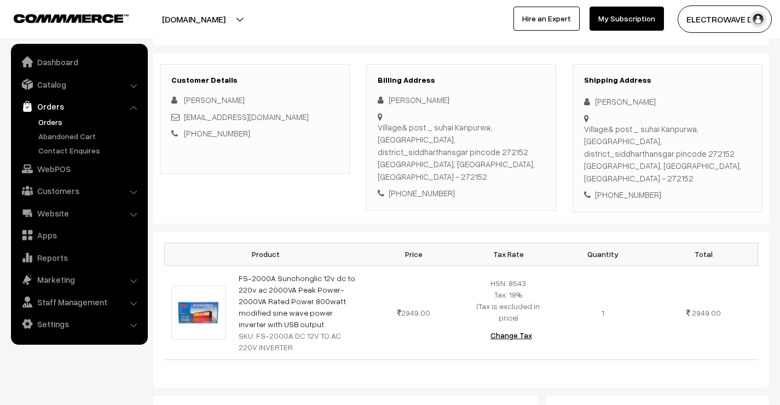
scroll to position [219, 0]
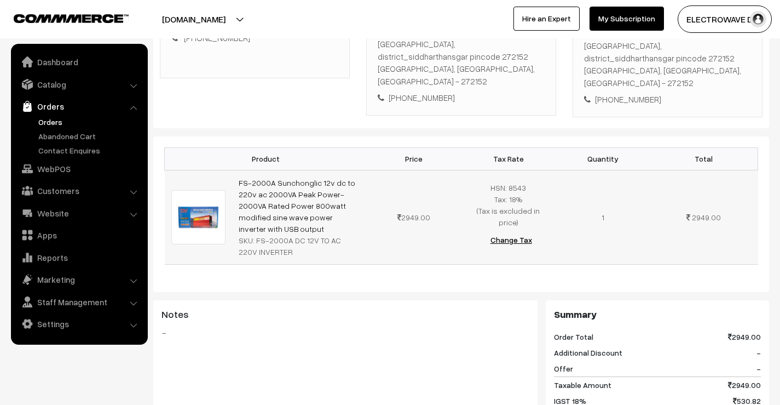
drag, startPoint x: 360, startPoint y: 204, endPoint x: 229, endPoint y: 177, distance: 133.5
click at [229, 177] on tr "FS-2000A Sunchonglic 12v dc to 220v ac 2000VA Peak Power-2000VA Rated Power 800…" at bounding box center [461, 217] width 593 height 94
copy tr "FS-2000A Sunchonglic 12v dc to 220v ac 2000VA Peak Power-2000VA Rated Power 800…"
drag, startPoint x: 254, startPoint y: 218, endPoint x: 275, endPoint y: 232, distance: 24.9
click at [275, 234] on div "SKU: FS-2000A DC 12V TO AC 220V INVERTER" at bounding box center [300, 245] width 122 height 23
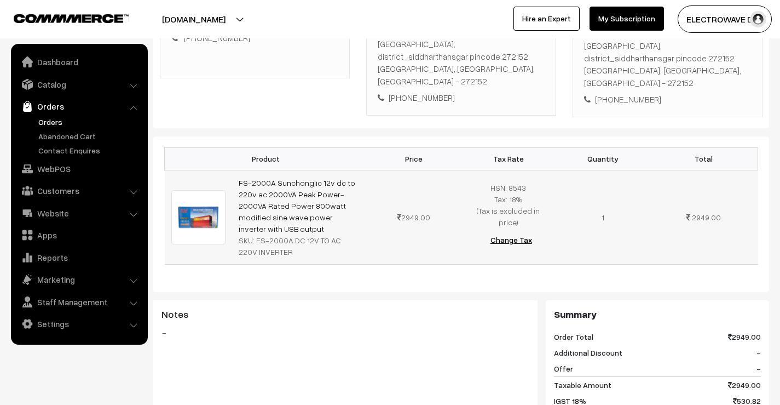
copy div "FS-2000A DC 12V TO AC 220V INVERTER"
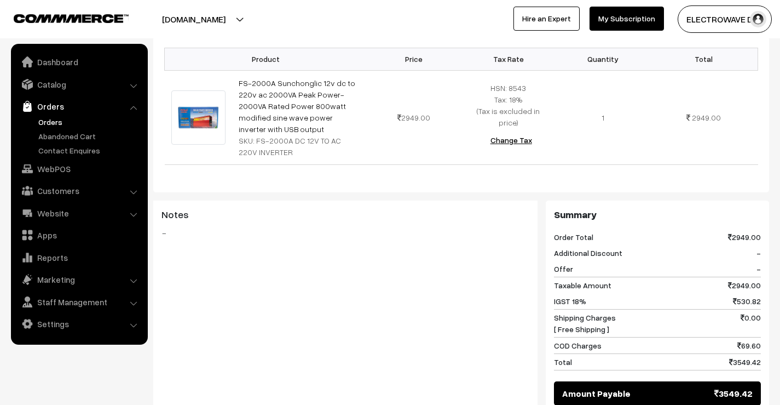
scroll to position [438, 0]
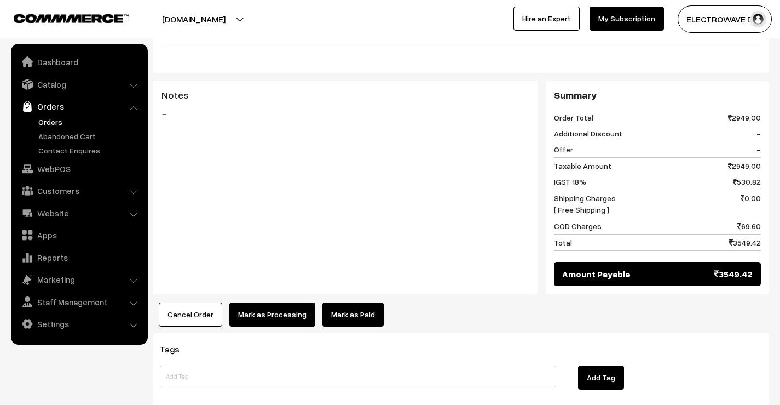
click at [256, 302] on button "Mark as Processing" at bounding box center [272, 314] width 86 height 24
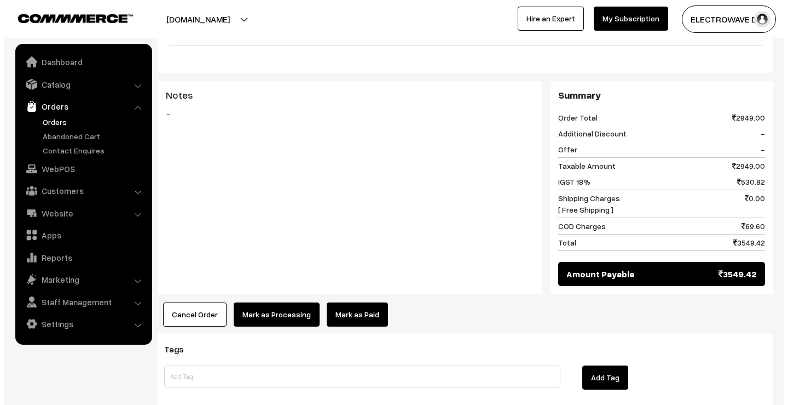
scroll to position [437, 0]
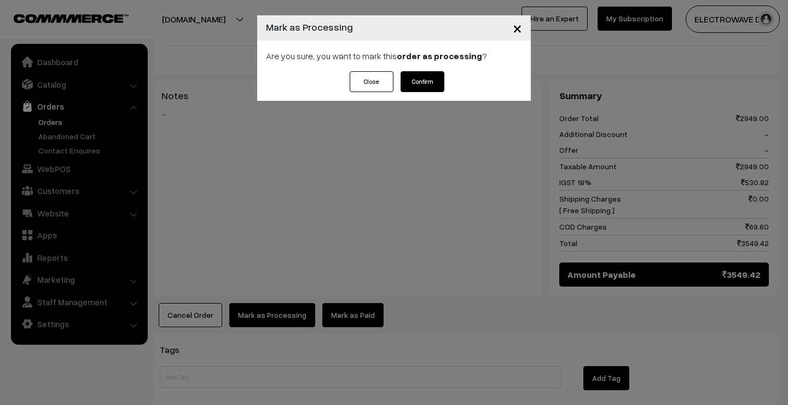
click at [418, 95] on div "Close Confirm" at bounding box center [394, 86] width 274 height 30
click at [424, 83] on button "Confirm" at bounding box center [423, 81] width 44 height 21
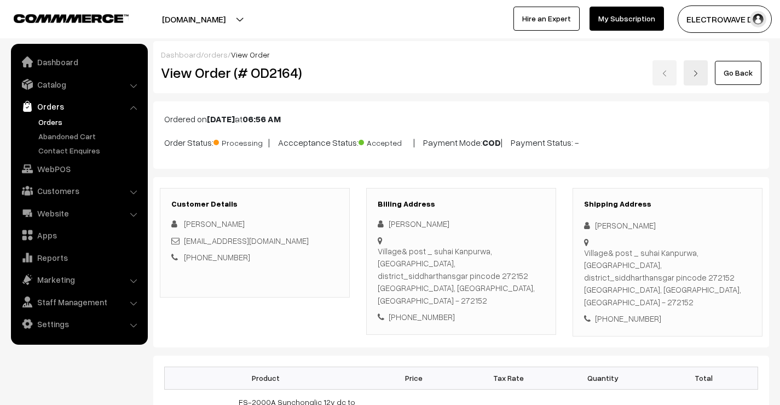
click at [277, 71] on h2 "View Order (# OD2164)" at bounding box center [255, 72] width 189 height 17
copy h2 "OD2164"
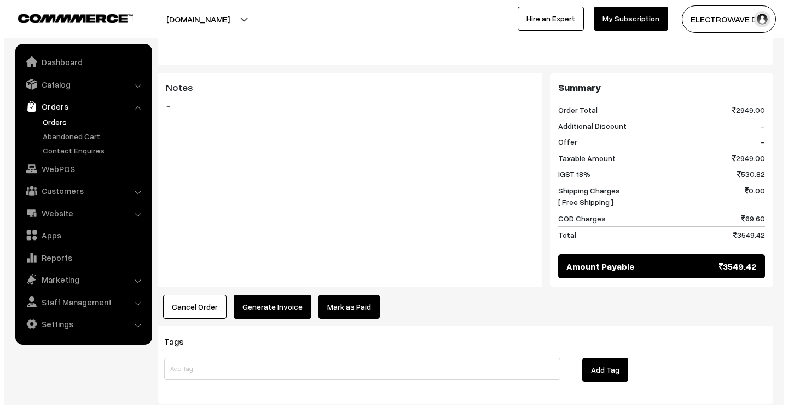
scroll to position [491, 0]
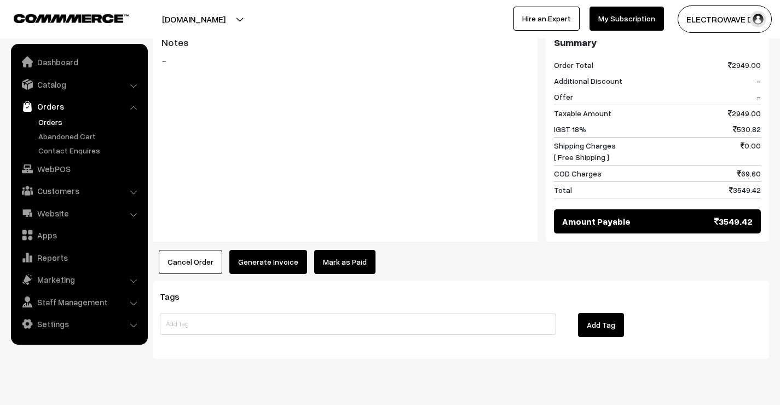
click at [280, 250] on button "Generate Invoice" at bounding box center [268, 262] width 78 height 24
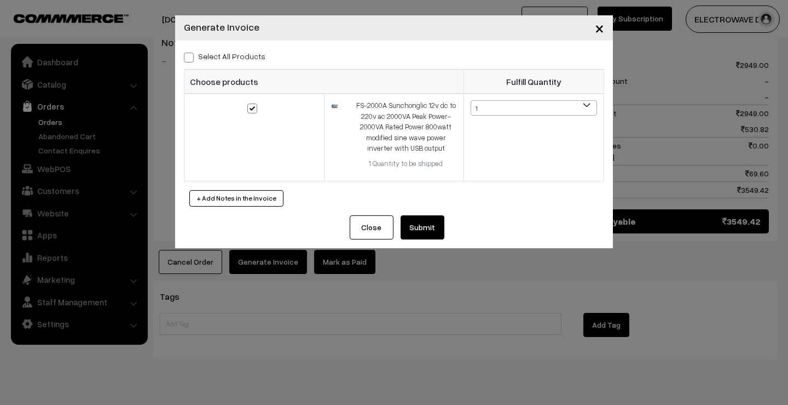
drag, startPoint x: 442, startPoint y: 240, endPoint x: 437, endPoint y: 236, distance: 5.8
click at [441, 240] on div "Close Submit Back Fulfill Items" at bounding box center [394, 231] width 438 height 33
click at [437, 235] on button "Submit" at bounding box center [423, 227] width 44 height 24
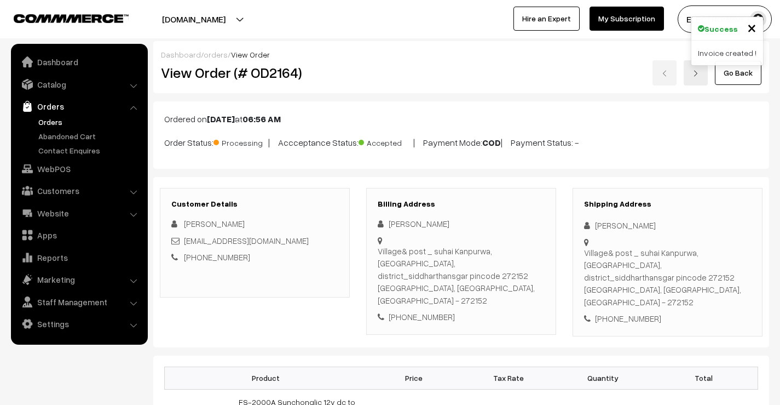
click at [665, 78] on div "Go Back" at bounding box center [564, 72] width 395 height 25
click at [47, 118] on link "Orders" at bounding box center [90, 121] width 108 height 11
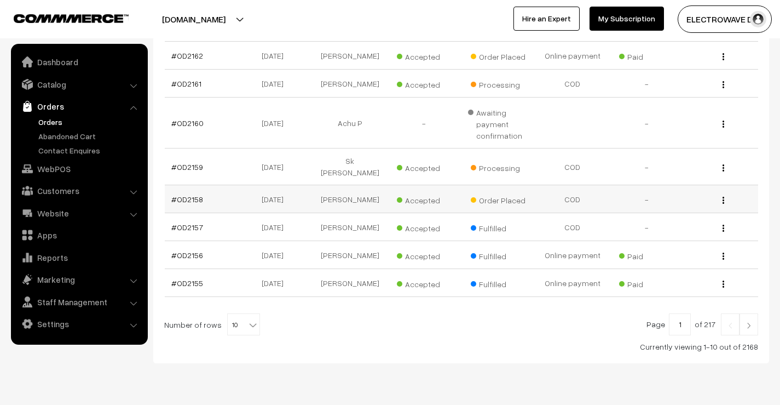
scroll to position [301, 0]
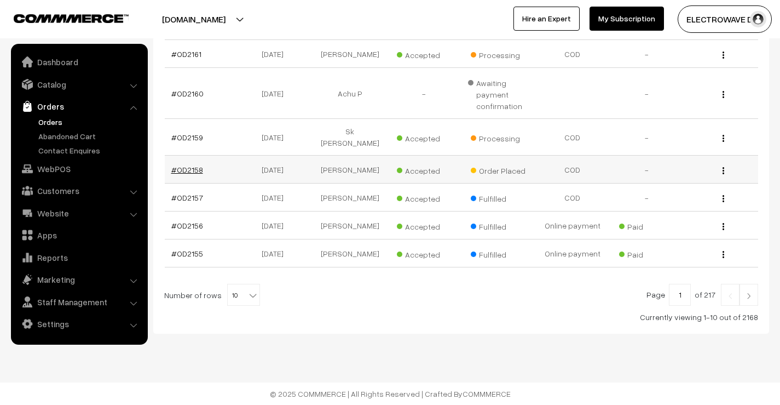
click at [192, 170] on link "#OD2158" at bounding box center [187, 169] width 32 height 9
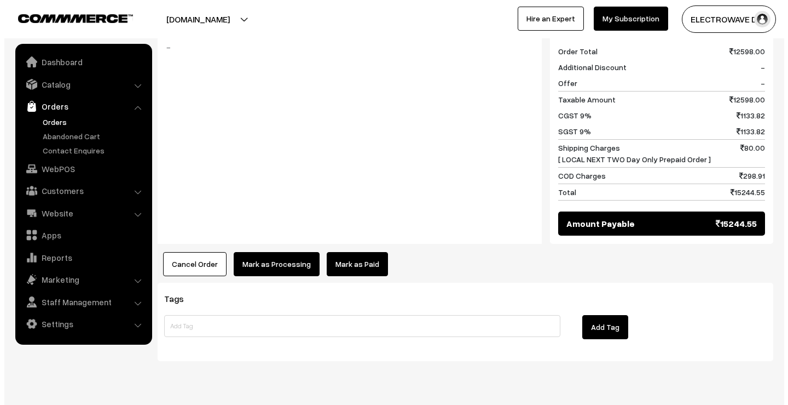
scroll to position [557, 0]
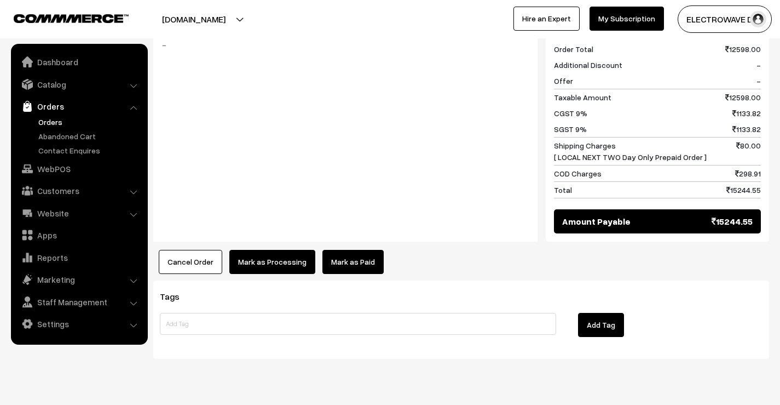
click at [260, 250] on button "Mark as Processing" at bounding box center [272, 262] width 86 height 24
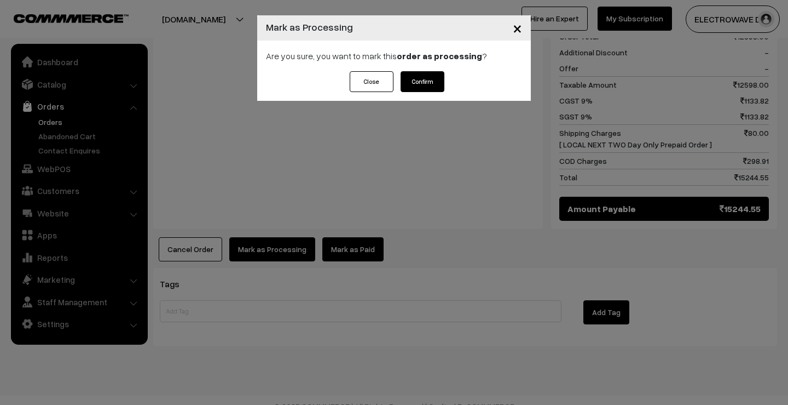
click at [419, 83] on button "Confirm" at bounding box center [423, 81] width 44 height 21
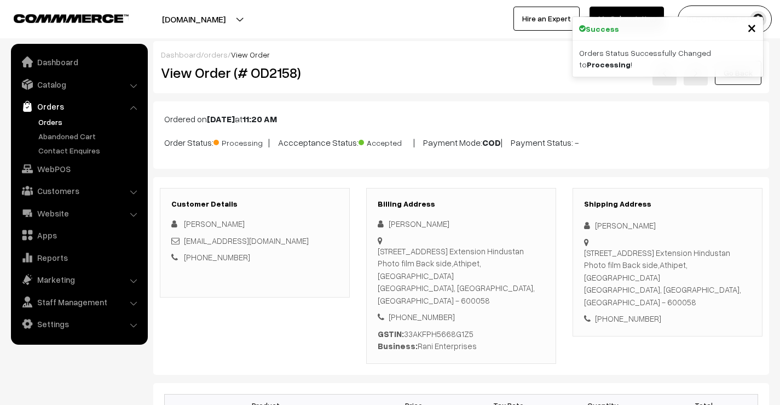
scroll to position [438, 0]
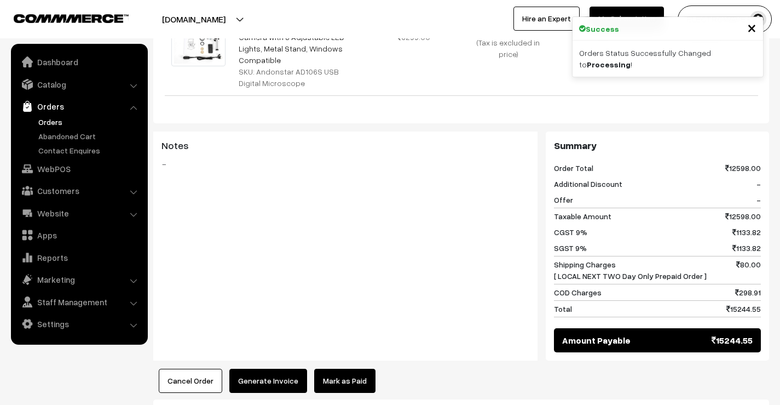
click at [249, 368] on button "Generate Invoice" at bounding box center [268, 380] width 78 height 24
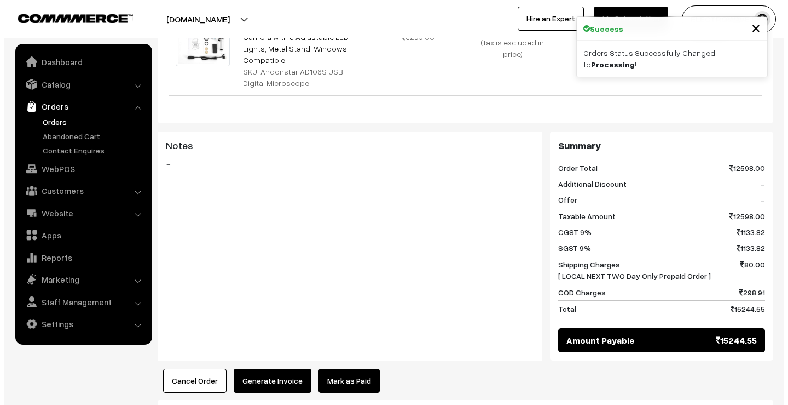
scroll to position [437, 0]
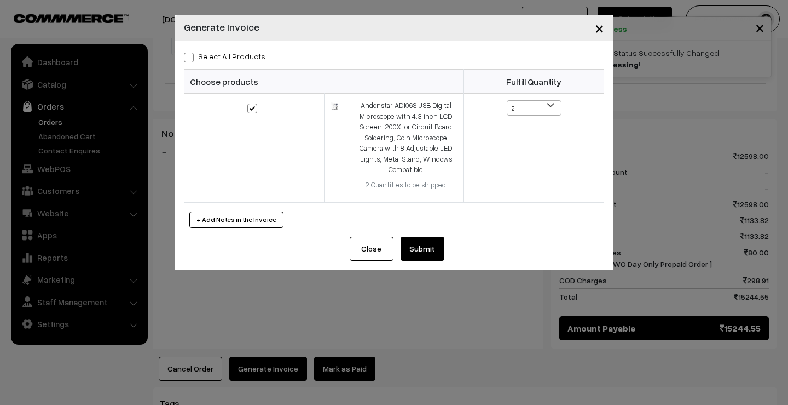
click at [415, 257] on button "Submit" at bounding box center [423, 249] width 44 height 24
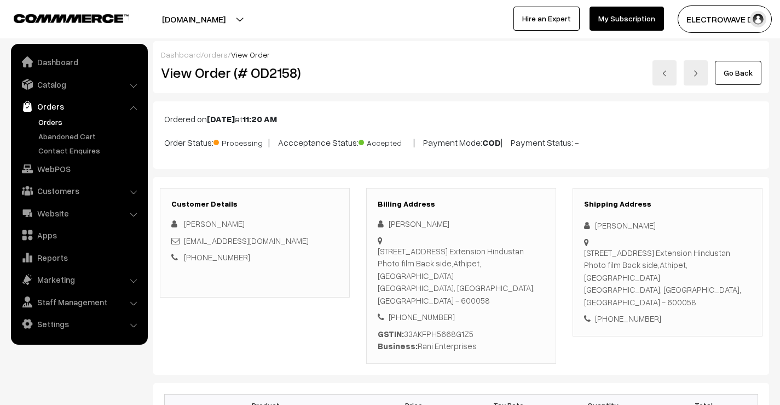
scroll to position [438, 0]
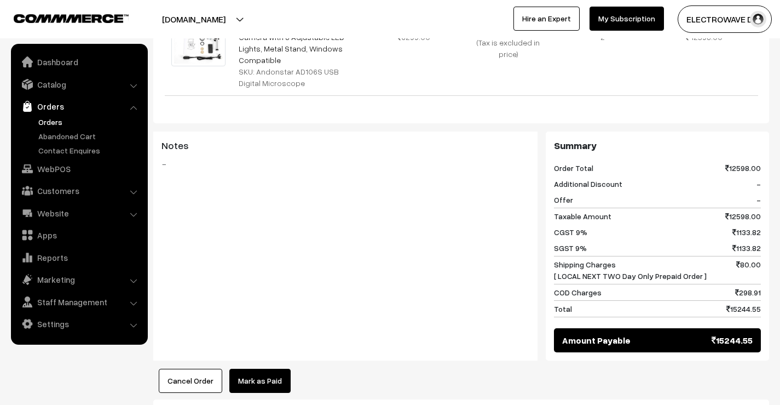
click at [50, 118] on link "Orders" at bounding box center [90, 121] width 108 height 11
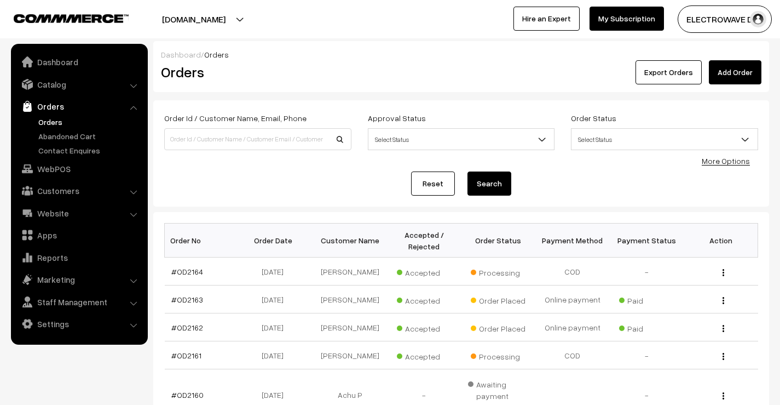
click at [253, 137] on input at bounding box center [257, 139] width 187 height 22
type input "OD2115"
click at [491, 177] on button "Search" at bounding box center [490, 183] width 44 height 24
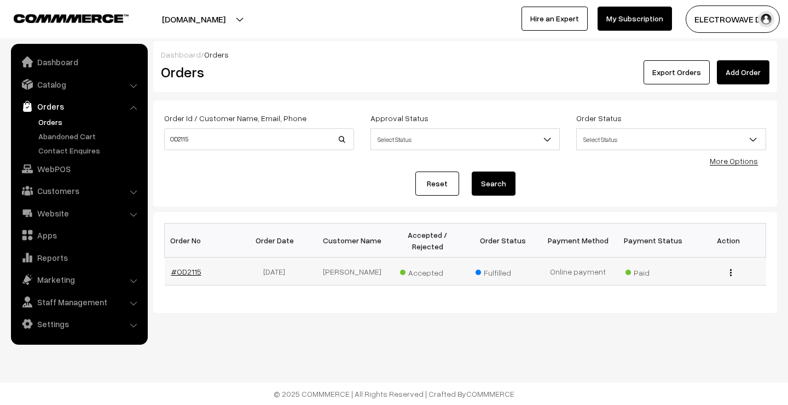
click at [193, 270] on link "#OD2115" at bounding box center [186, 271] width 30 height 9
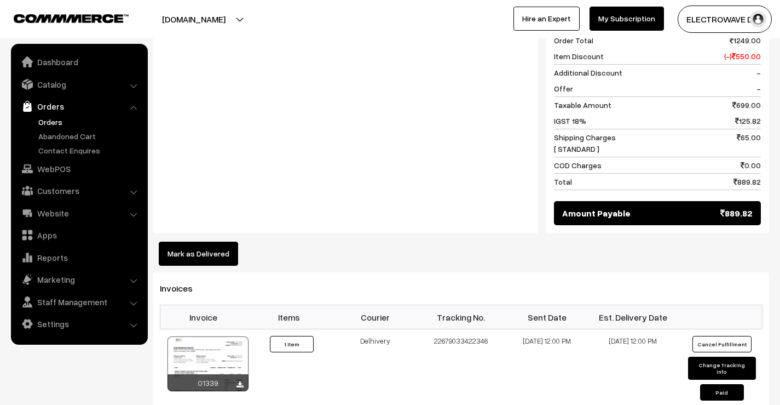
scroll to position [383, 0]
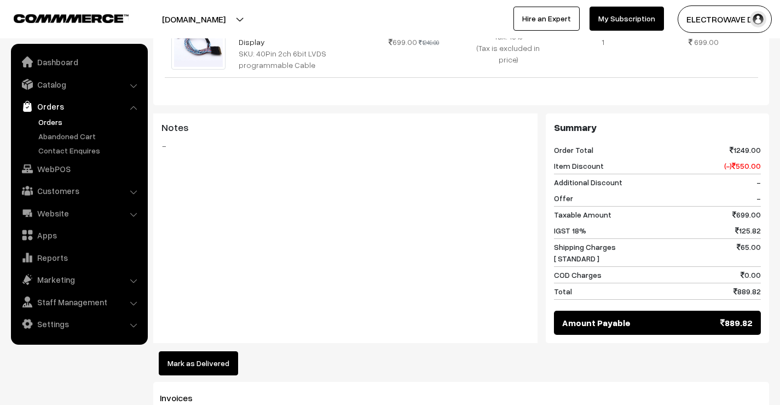
click at [224, 15] on button "[DOMAIN_NAME]" at bounding box center [194, 18] width 140 height 27
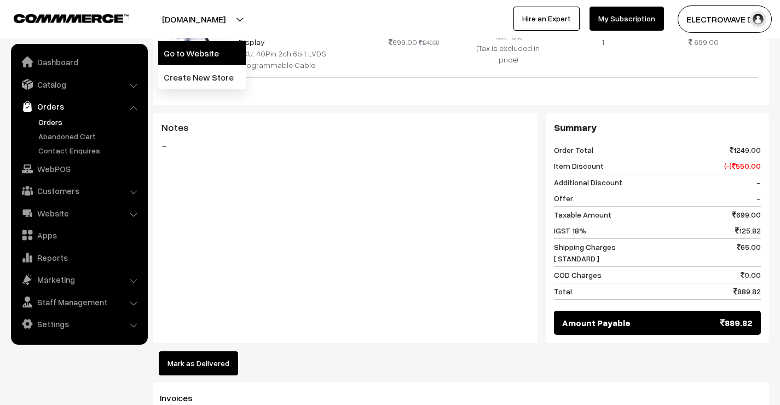
click at [218, 50] on link "Go to Website" at bounding box center [202, 53] width 88 height 24
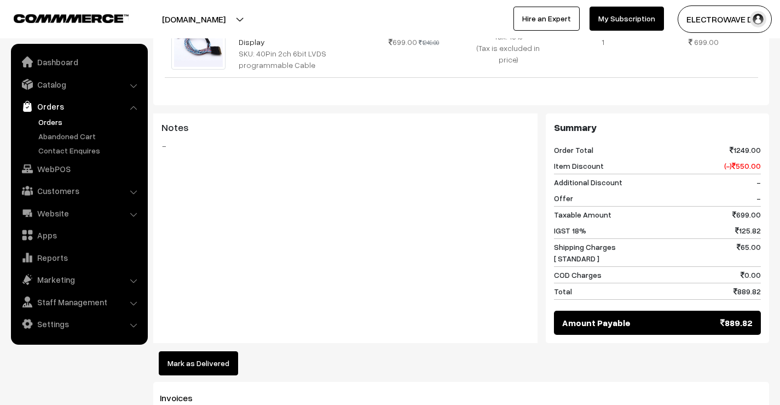
click at [55, 123] on link "Orders" at bounding box center [90, 121] width 108 height 11
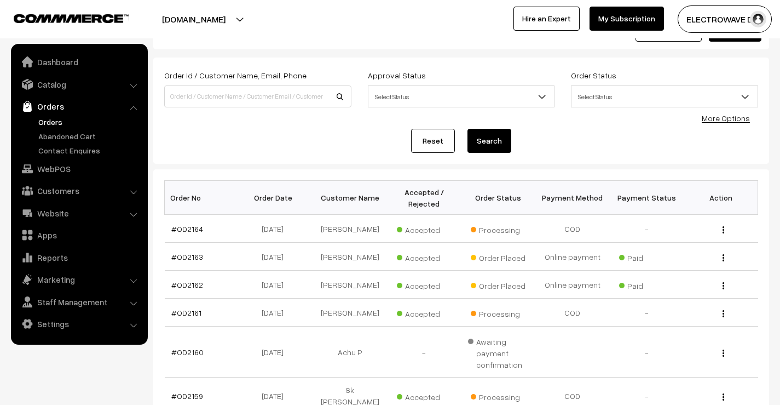
scroll to position [55, 0]
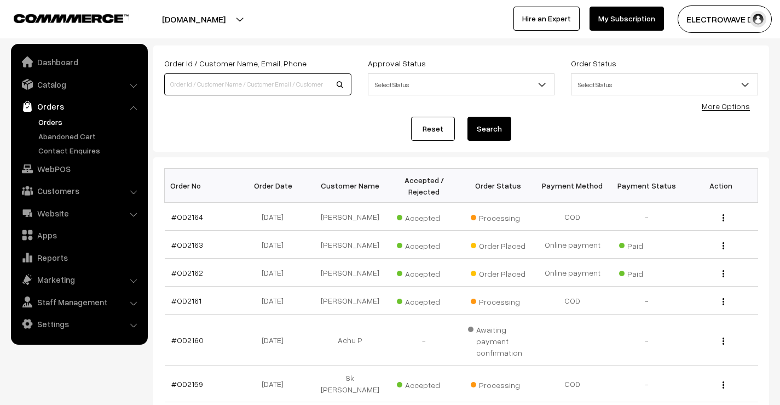
click at [262, 77] on input at bounding box center [257, 84] width 187 height 22
paste input "OD2022"
type input "OD2022"
click at [468, 117] on button "Search" at bounding box center [490, 129] width 44 height 24
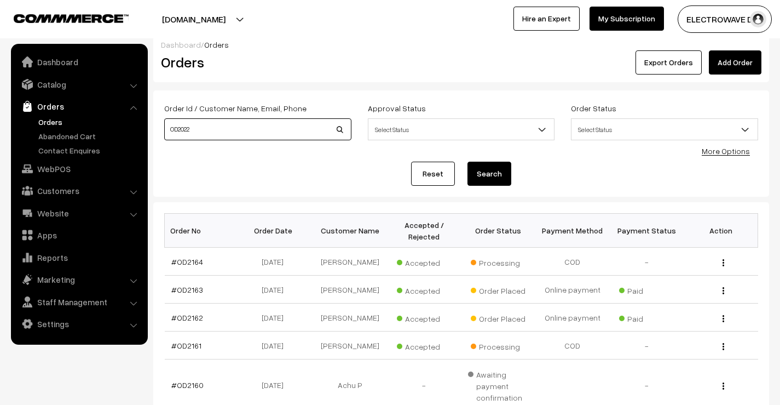
scroll to position [0, 0]
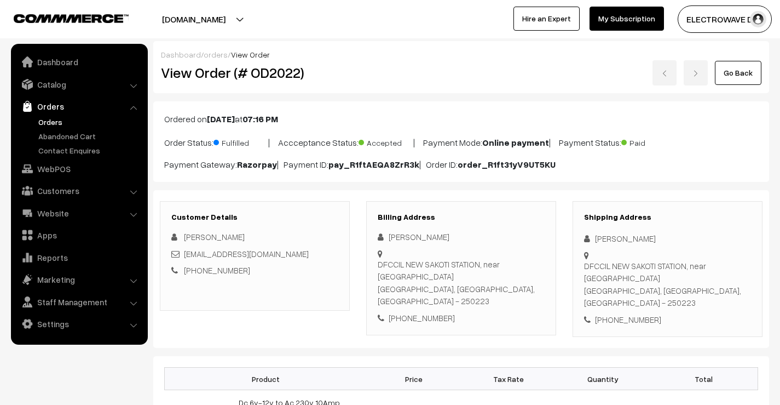
scroll to position [548, 0]
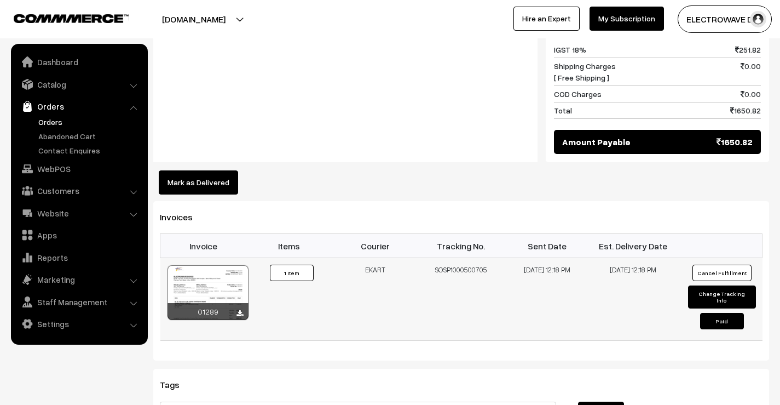
click at [451, 262] on td "SOSP1000500705" at bounding box center [461, 299] width 86 height 83
copy td "SOSP1000500705"
click at [50, 122] on link "Orders" at bounding box center [90, 121] width 108 height 11
